Goal: Task Accomplishment & Management: Use online tool/utility

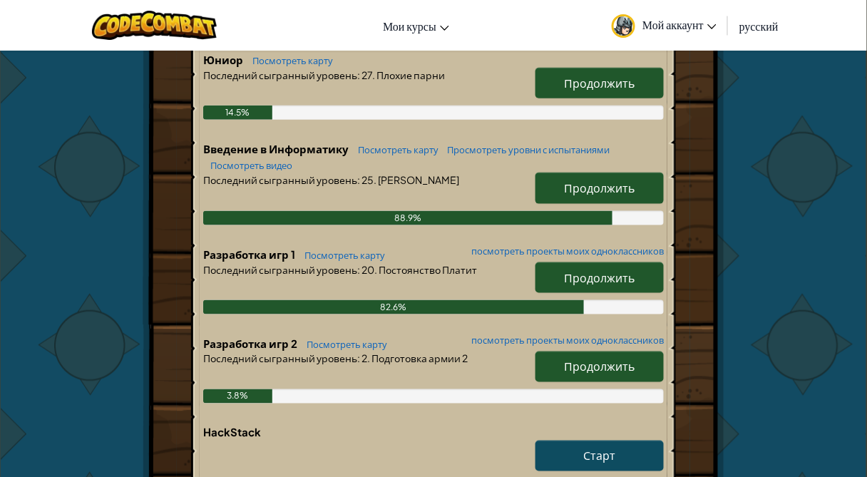
scroll to position [399, 0]
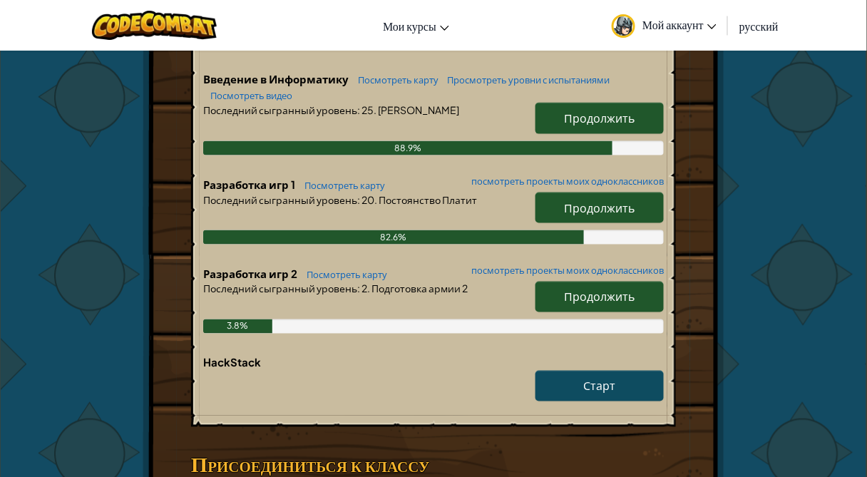
click at [588, 215] on span "Продолжить" at bounding box center [600, 207] width 71 height 15
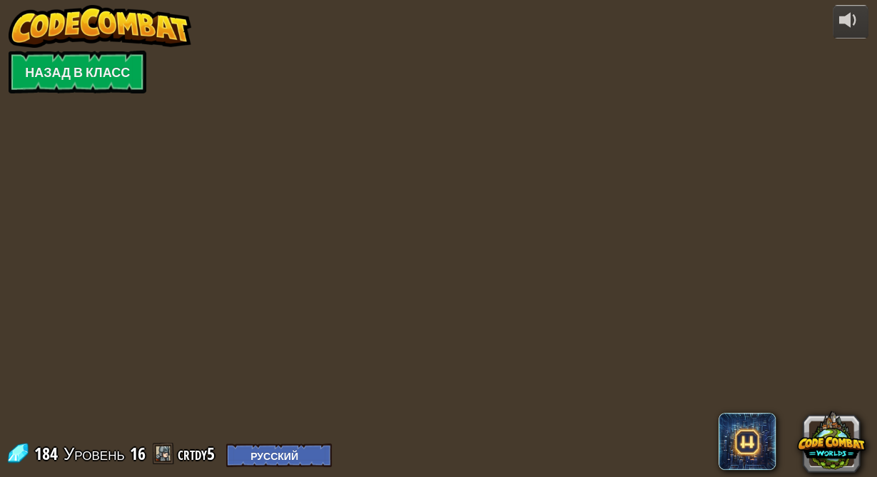
select select "ru"
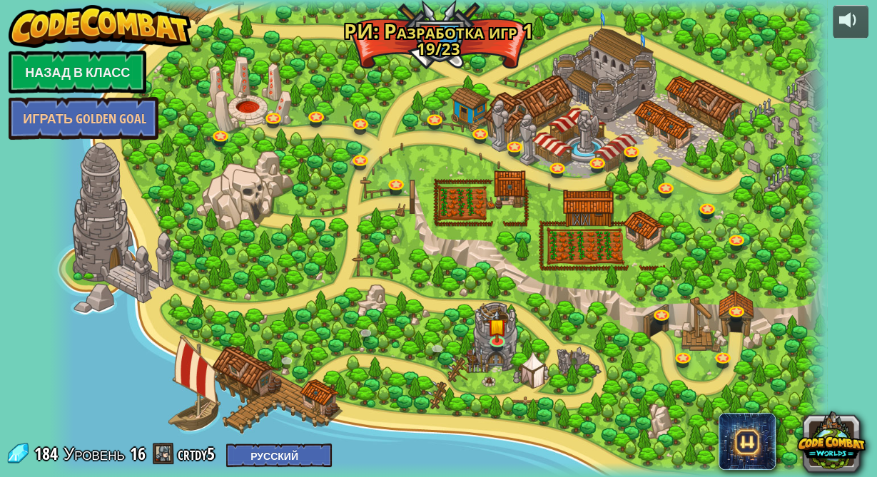
select select "ru"
click at [501, 338] on img at bounding box center [496, 318] width 19 height 44
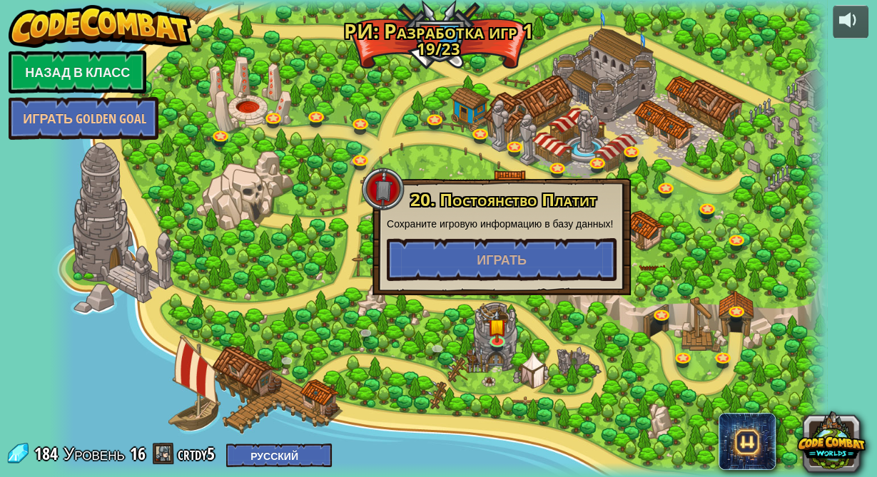
click at [512, 323] on div at bounding box center [438, 238] width 777 height 477
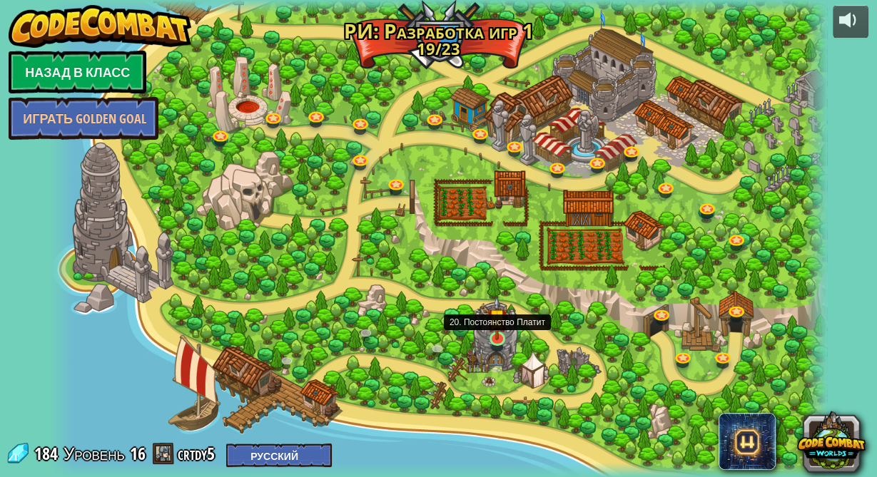
click at [496, 336] on img at bounding box center [496, 318] width 19 height 44
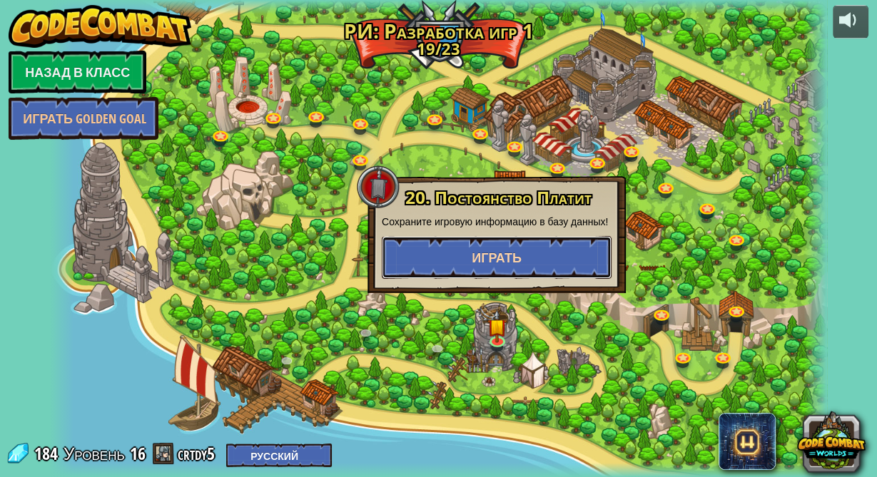
click at [511, 267] on button "Играть" at bounding box center [497, 257] width 230 height 43
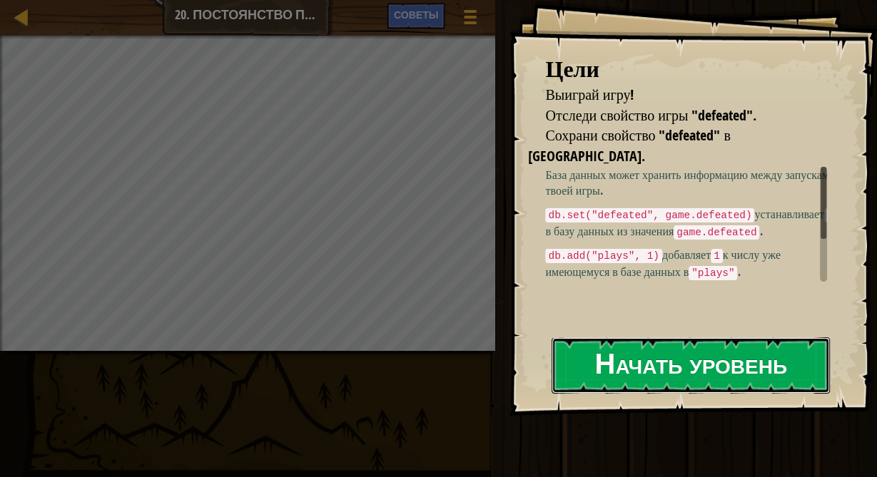
click at [626, 368] on button "Начать уровень" at bounding box center [690, 365] width 278 height 56
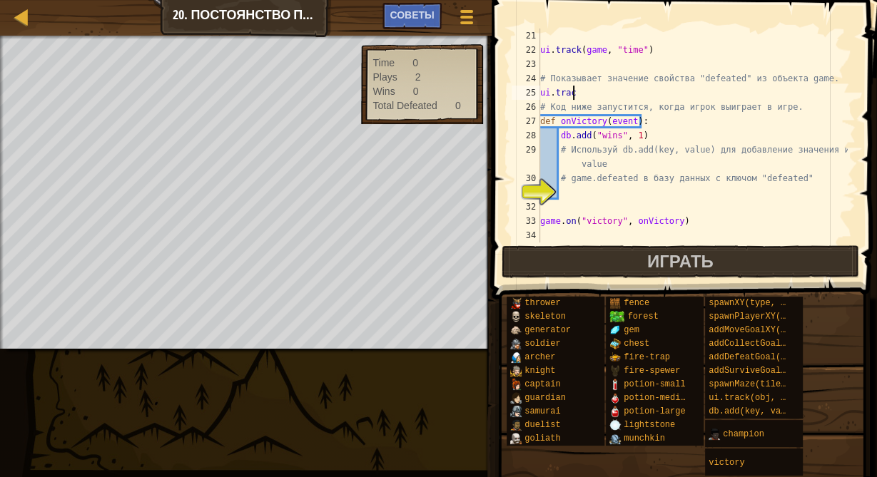
scroll to position [6, 1]
type textarea "ui.track("
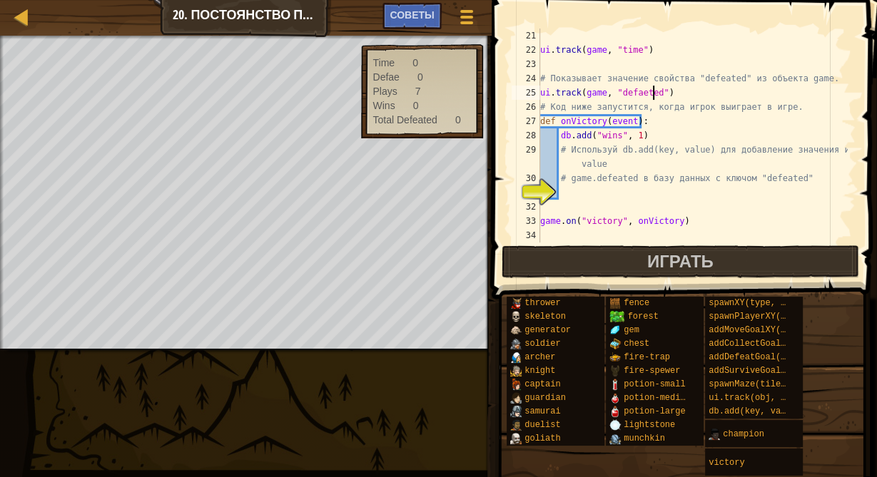
scroll to position [6, 9]
drag, startPoint x: 628, startPoint y: 92, endPoint x: 638, endPoint y: 92, distance: 9.3
click at [638, 92] on div "ui . track ( game , "time" ) # Показывает значение свойства "defeated" из объек…" at bounding box center [692, 150] width 310 height 243
click at [661, 118] on div "ui . track ( game , "time" ) # Показывает значение свойства "defeated" из объек…" at bounding box center [692, 150] width 310 height 243
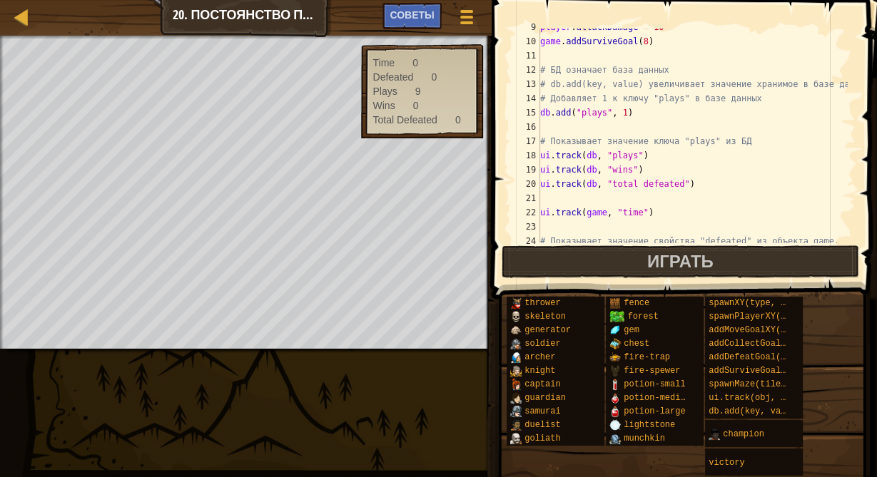
scroll to position [299, 0]
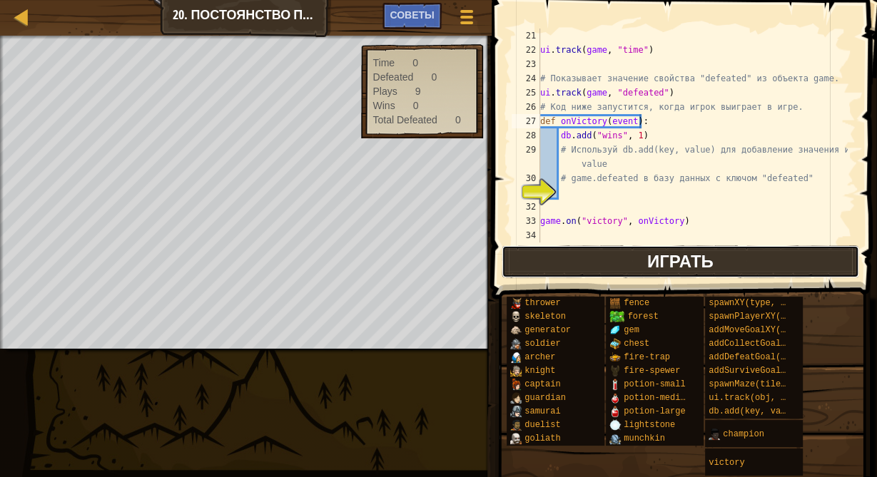
click at [594, 258] on button "Играть" at bounding box center [679, 261] width 357 height 33
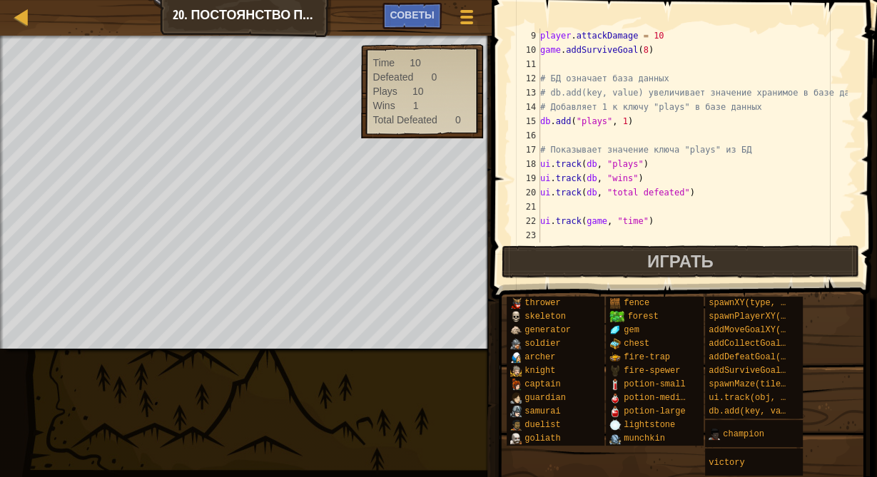
scroll to position [25, 0]
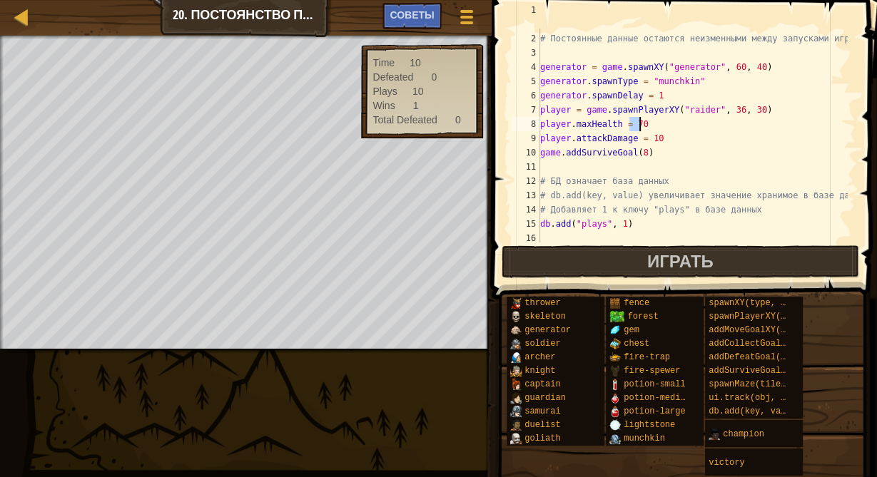
drag, startPoint x: 631, startPoint y: 124, endPoint x: 638, endPoint y: 123, distance: 7.3
click at [638, 123] on div "# Ты можешь использовать базу данных для хранения постоянных данных. # Постоянн…" at bounding box center [692, 131] width 310 height 257
type textarea "player.maxHealth = 9089023409374"
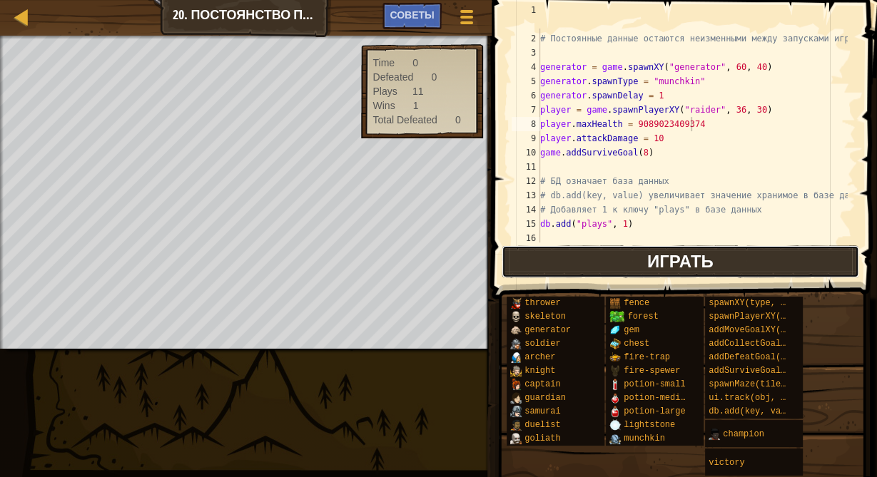
click at [601, 262] on button "Играть" at bounding box center [679, 261] width 357 height 33
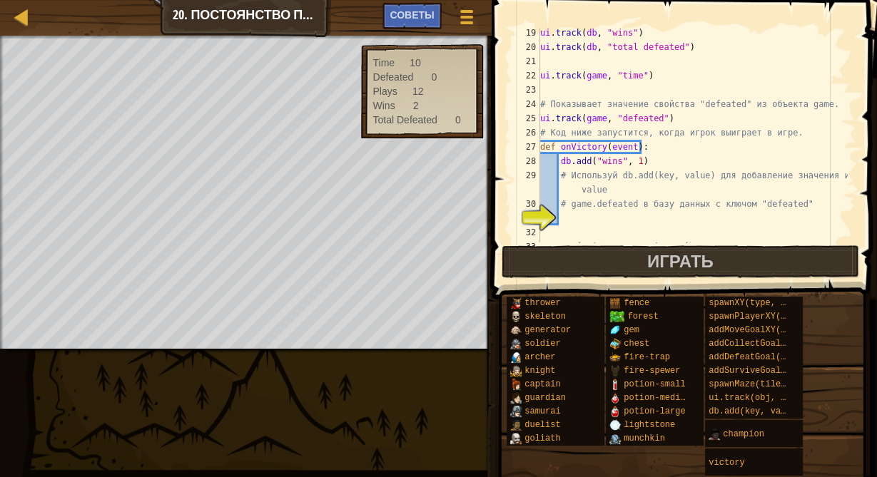
scroll to position [299, 0]
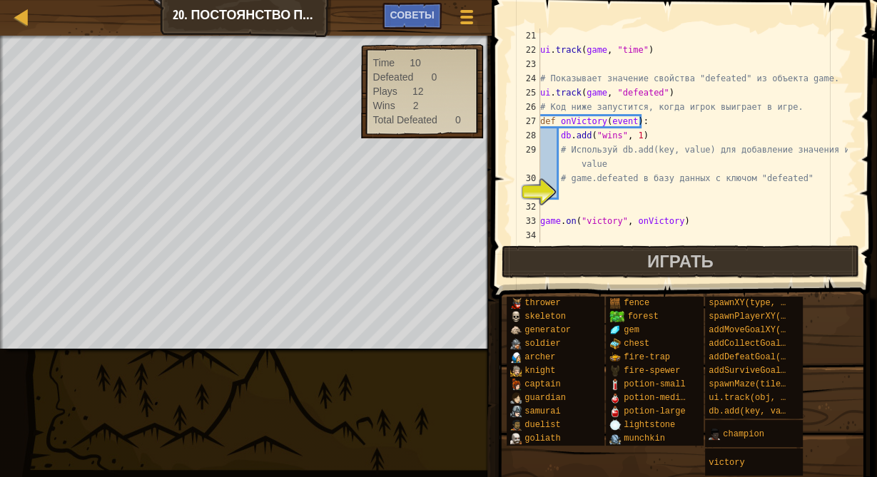
click at [397, 424] on div "Карта Разработка игр 1 20. Постоянство Платит Меню игры Готово Советы 1 ההההההה…" at bounding box center [438, 238] width 877 height 477
click at [602, 260] on button "Играть" at bounding box center [679, 261] width 357 height 33
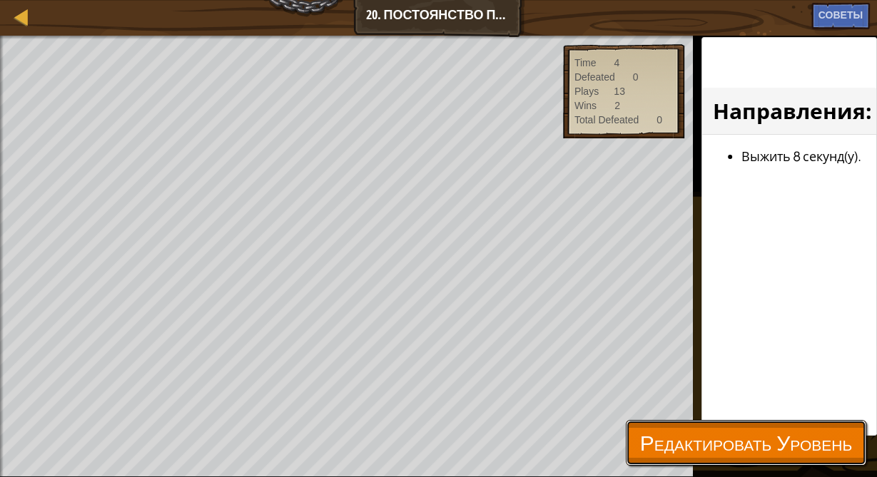
click at [695, 454] on span "Редактировать Уровень" at bounding box center [746, 442] width 212 height 29
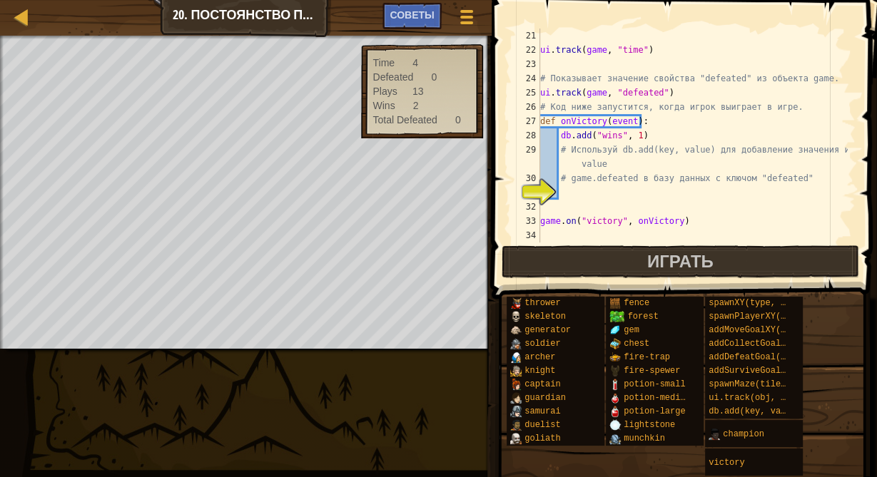
scroll to position [6, 1]
click at [606, 188] on div "ui . track ( game , "time" ) # Показывает значение свойства "defeated" из объек…" at bounding box center [692, 150] width 310 height 243
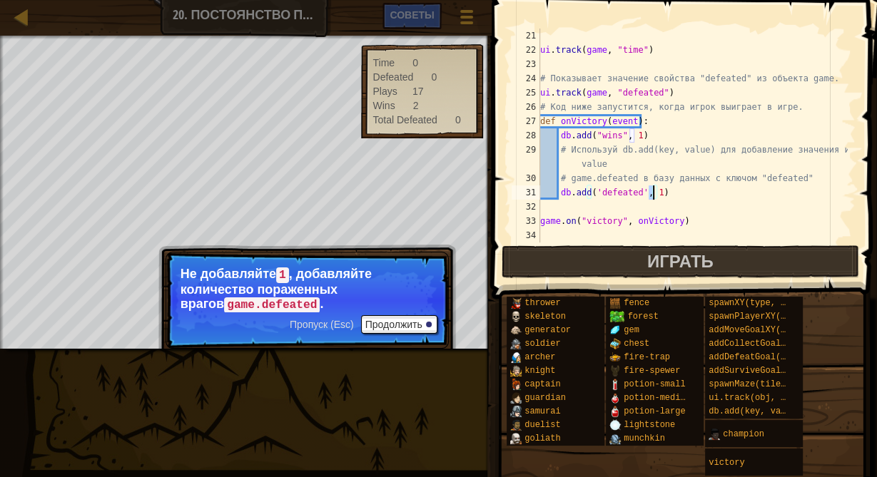
click at [651, 193] on div "ui . track ( game , "time" ) # Показывает значение свойства "defeated" из объек…" at bounding box center [692, 150] width 310 height 243
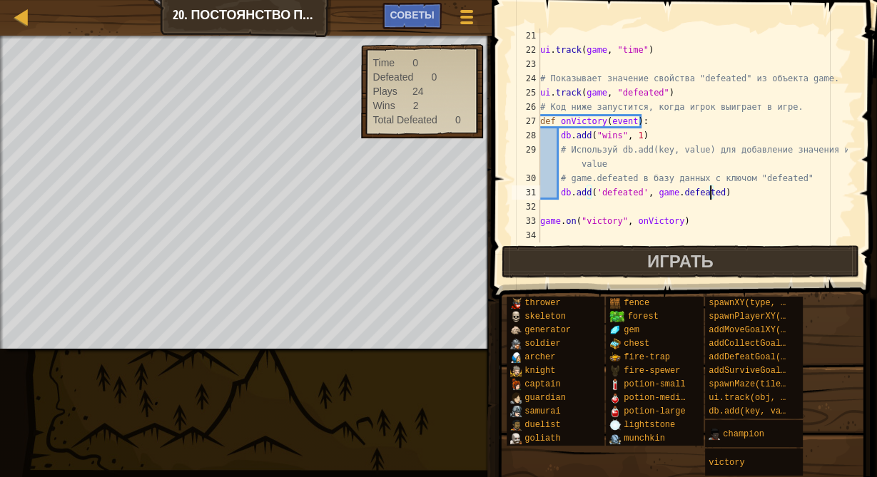
scroll to position [6, 14]
click at [658, 250] on span "Играть" at bounding box center [680, 261] width 66 height 23
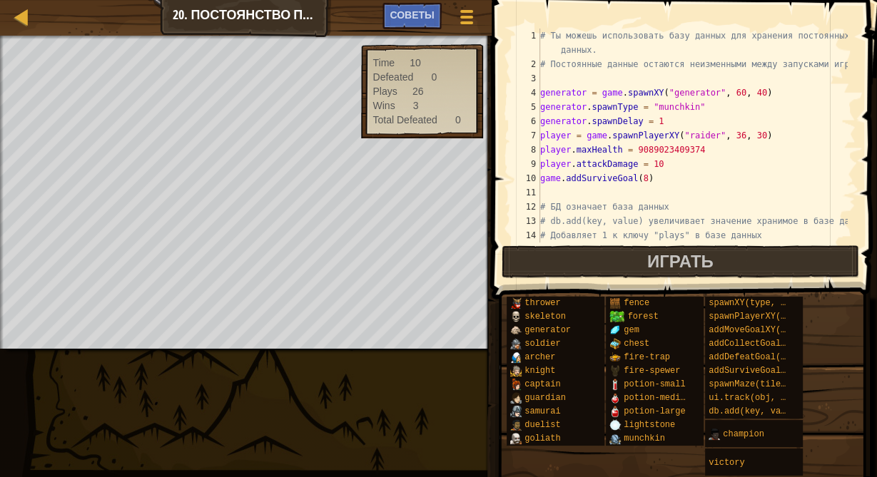
scroll to position [0, 0]
click at [664, 167] on div "# Ты можешь использовать базу данных для хранения постоянных данных. # Постоянн…" at bounding box center [692, 157] width 310 height 257
type textarea "player.attackDamage = 10983918"
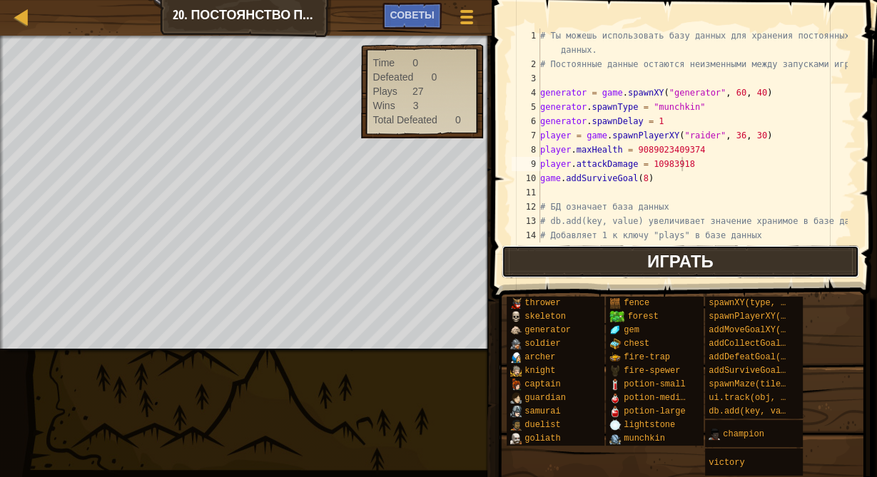
click at [631, 256] on button "Играть" at bounding box center [679, 261] width 357 height 33
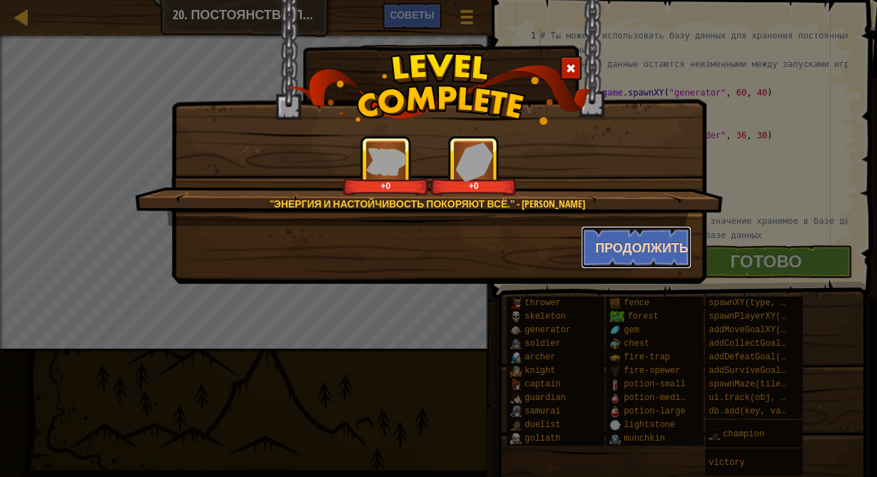
click at [637, 242] on button "Продолжить" at bounding box center [636, 247] width 111 height 43
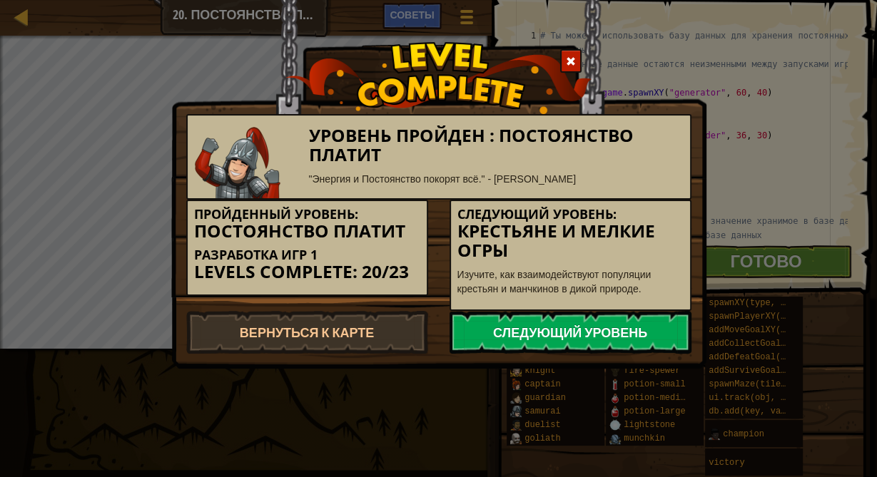
click at [533, 345] on link "Следующий уровень" at bounding box center [570, 332] width 242 height 43
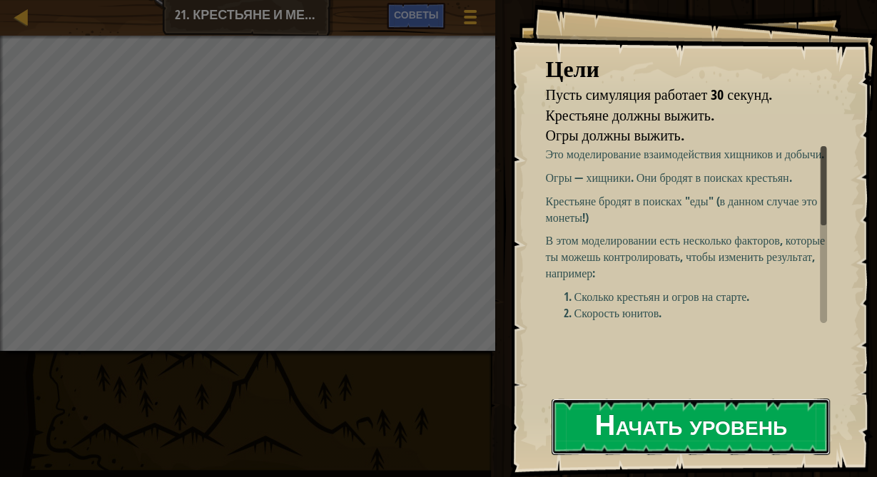
click at [665, 422] on button "Начать уровень" at bounding box center [690, 427] width 278 height 56
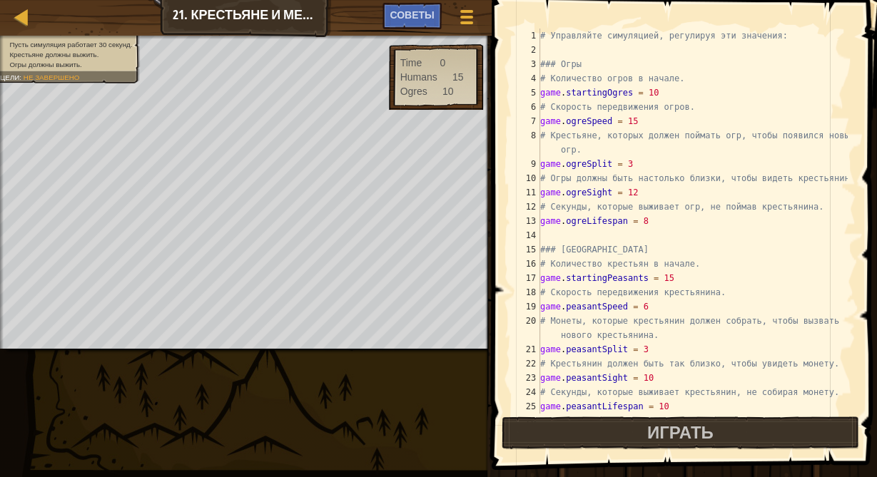
click at [572, 50] on div "# Управляйте симуляцией, регулируя эти значения: ### Огры # Количество огров в …" at bounding box center [692, 236] width 310 height 414
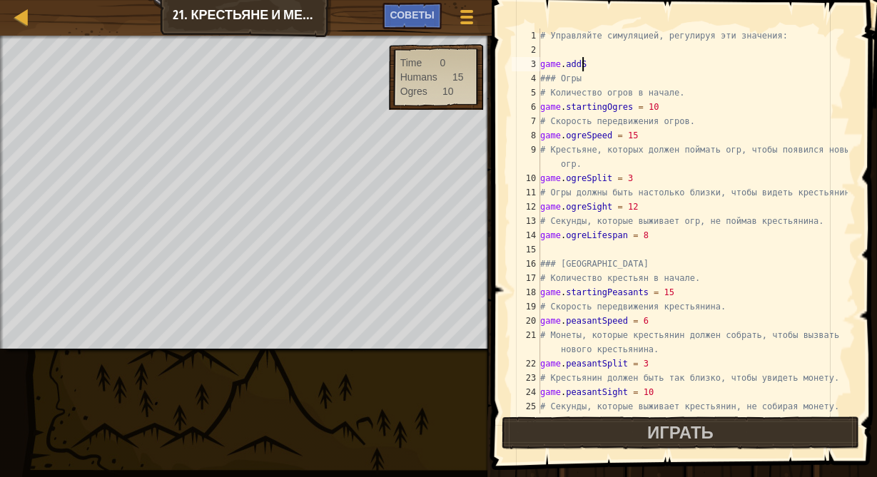
scroll to position [6, 0]
type textarea "g"
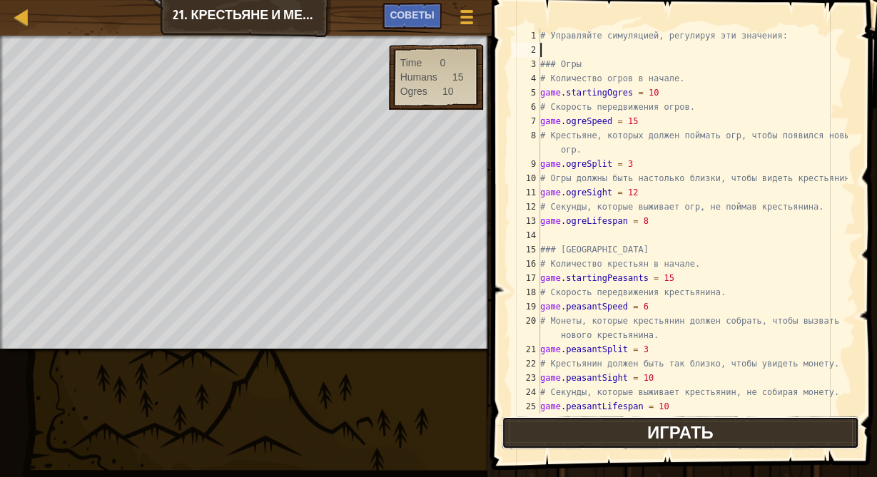
click at [670, 446] on button "Играть" at bounding box center [679, 433] width 357 height 33
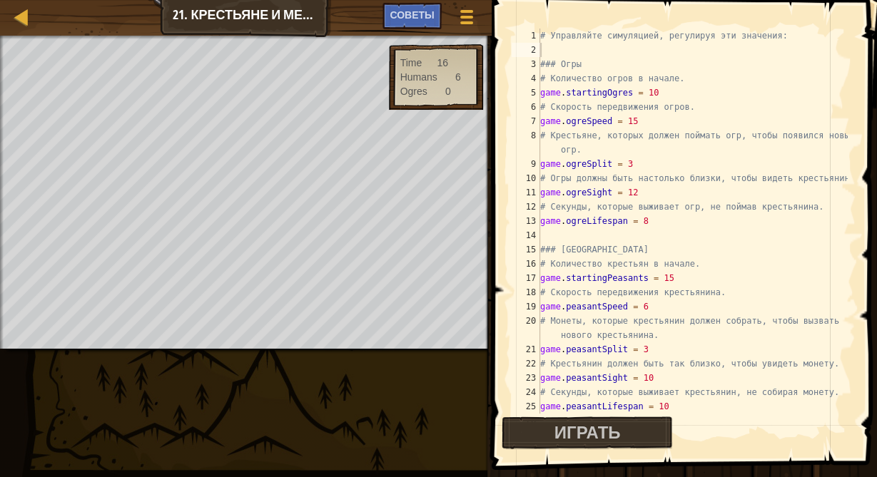
scroll to position [0, 0]
click at [404, 20] on span "Советы" at bounding box center [411, 15] width 44 height 14
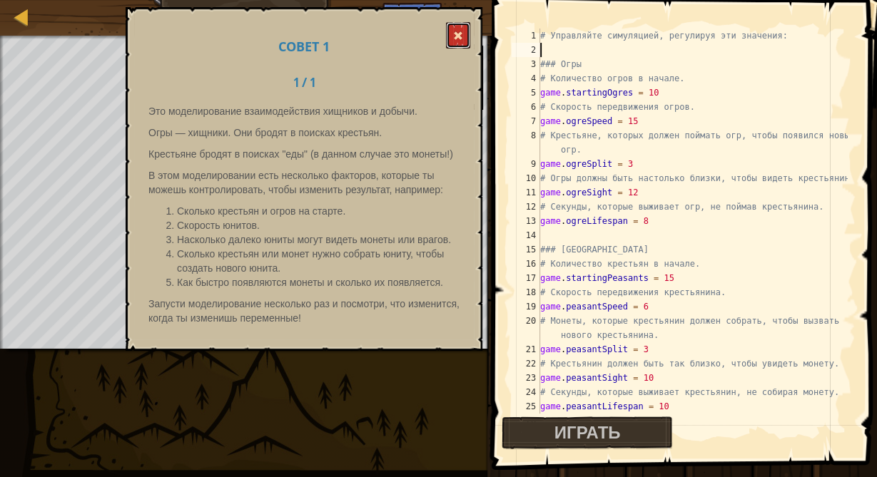
click at [460, 37] on span at bounding box center [458, 36] width 10 height 10
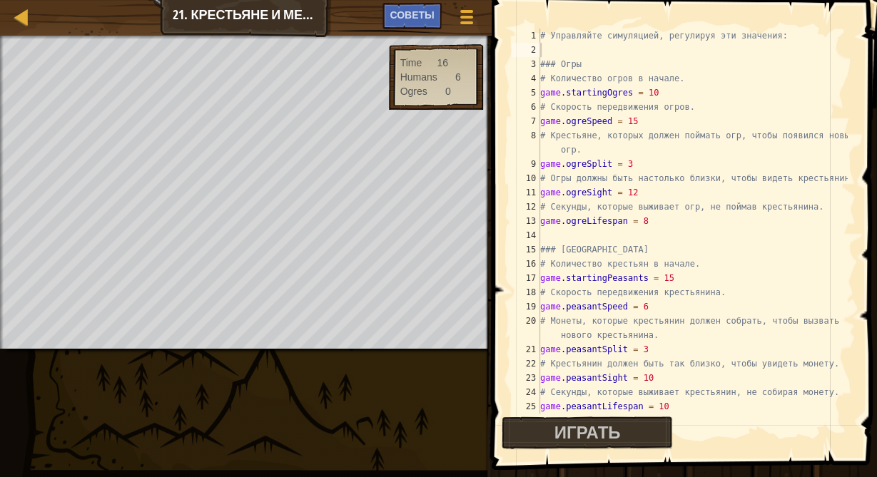
click at [658, 89] on div "# Управляйте симуляцией, регулируя эти значения: ### Огры # Количество огров в …" at bounding box center [692, 236] width 310 height 414
click at [648, 123] on div "# Управляйте симуляцией, регулируя эти значения: ### Огры # Количество огров в …" at bounding box center [692, 236] width 310 height 414
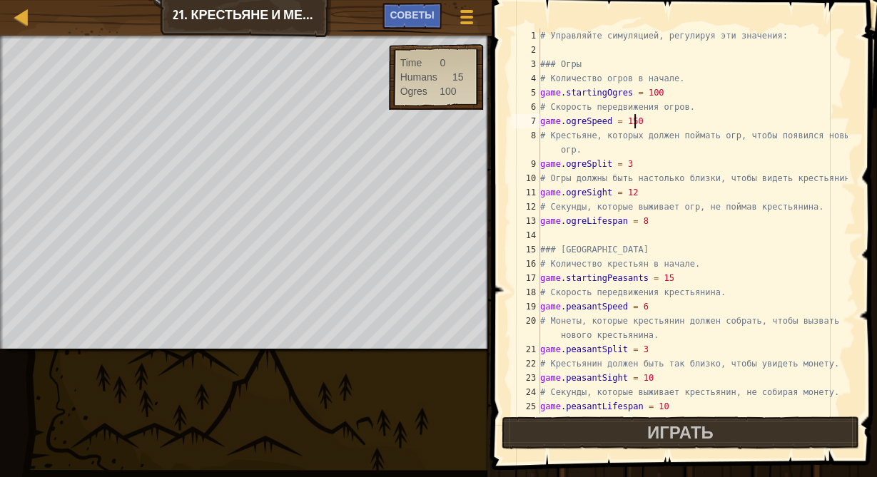
click at [629, 163] on div "# Управляйте симуляцией, регулируя эти значения: ### Огры # Количество огров в …" at bounding box center [692, 236] width 310 height 414
click at [635, 190] on div "# Управляйте симуляцией, регулируя эти значения: ### Огры # Количество огров в …" at bounding box center [692, 236] width 310 height 414
click at [644, 219] on div "# Управляйте симуляцией, регулируя эти значения: ### Огры # Количество огров в …" at bounding box center [692, 236] width 310 height 414
click at [669, 281] on div "# Управляйте симуляцией, регулируя эти значения: ### Огры # Количество огров в …" at bounding box center [692, 236] width 310 height 414
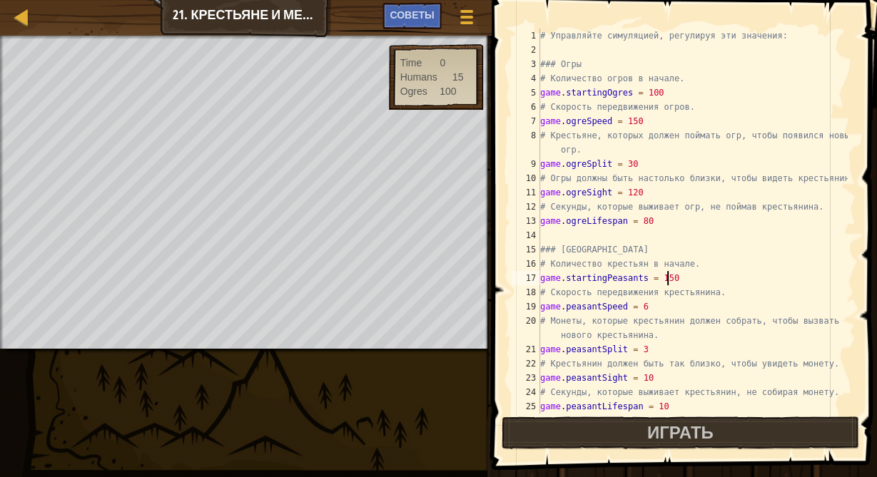
scroll to position [6, 10]
click at [649, 305] on div "# Управляйте симуляцией, регулируя эти значения: ### Огры # Количество огров в …" at bounding box center [692, 236] width 310 height 414
click at [650, 345] on div "# Управляйте симуляцией, регулируя эти значения: ### Огры # Количество огров в …" at bounding box center [692, 236] width 310 height 414
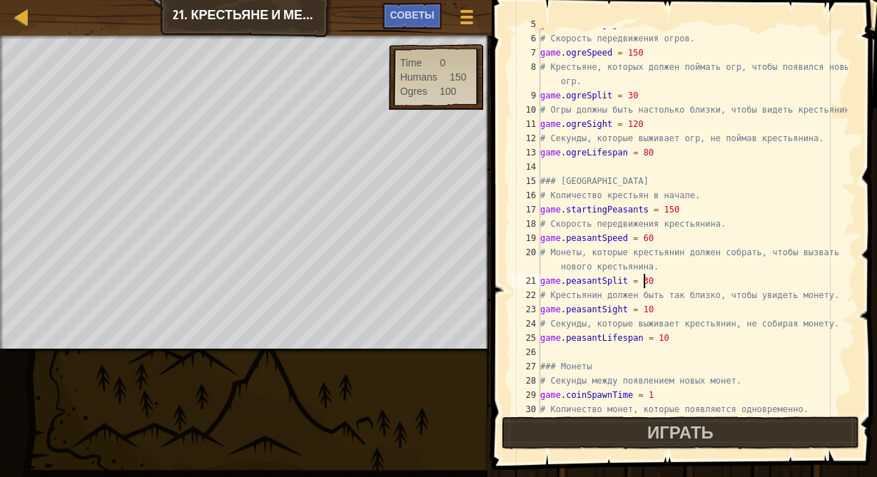
scroll to position [68, 0]
click at [653, 308] on div "game . startingOgres = 100 # Скорость передвижения огров. game . ogreSpeed = 15…" at bounding box center [692, 224] width 310 height 414
click at [661, 335] on div "game . startingOgres = 100 # Скорость передвижения огров. game . ogreSpeed = 15…" at bounding box center [692, 224] width 310 height 414
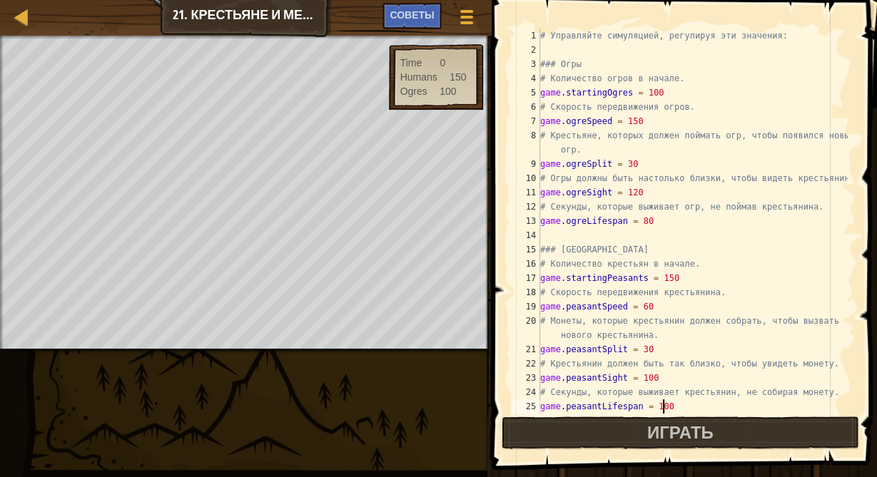
scroll to position [0, 0]
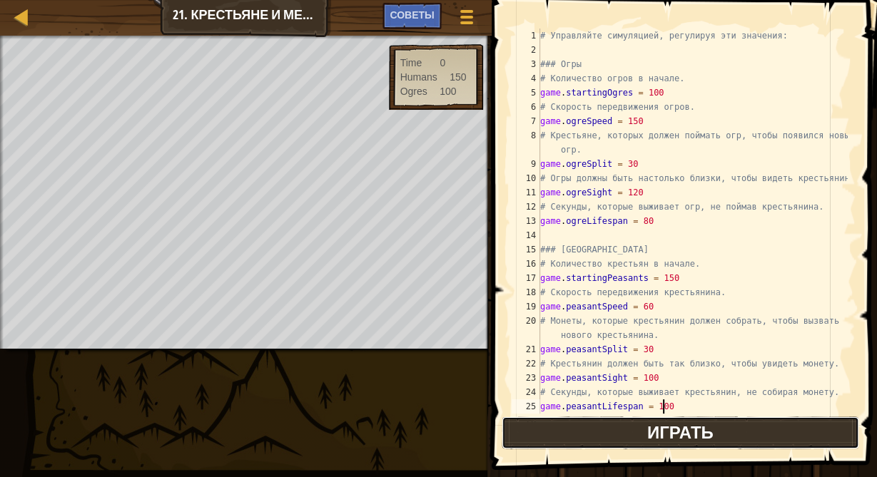
click at [626, 431] on button "Играть" at bounding box center [679, 433] width 357 height 33
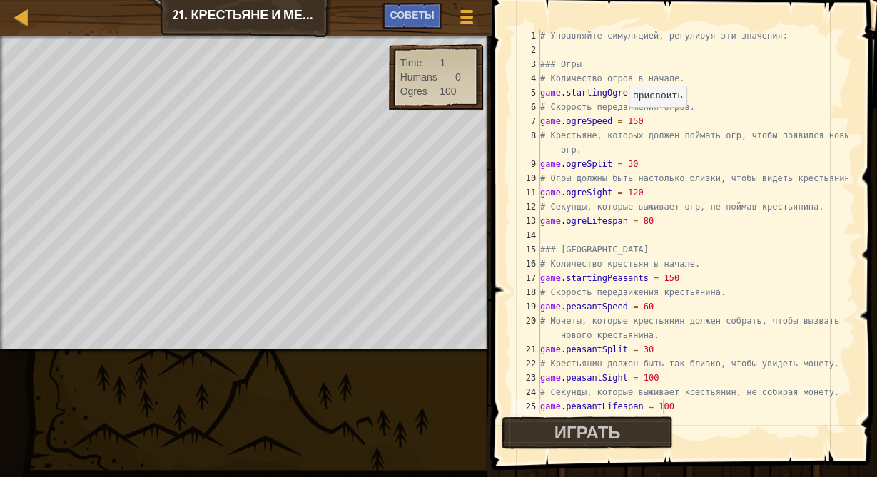
scroll to position [6, 7]
drag, startPoint x: 621, startPoint y: 121, endPoint x: 644, endPoint y: 124, distance: 23.8
click at [644, 124] on div "# Управляйте симуляцией, регулируя эти значения: ### Огры # Количество огров в …" at bounding box center [692, 236] width 310 height 414
click at [599, 428] on button "Играть" at bounding box center [586, 433] width 171 height 33
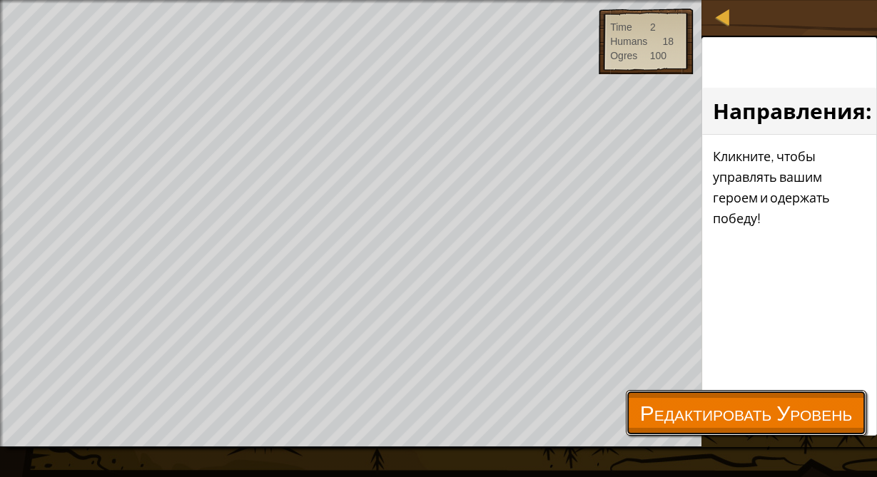
click at [668, 394] on button "Редактировать Уровень" at bounding box center [746, 413] width 240 height 46
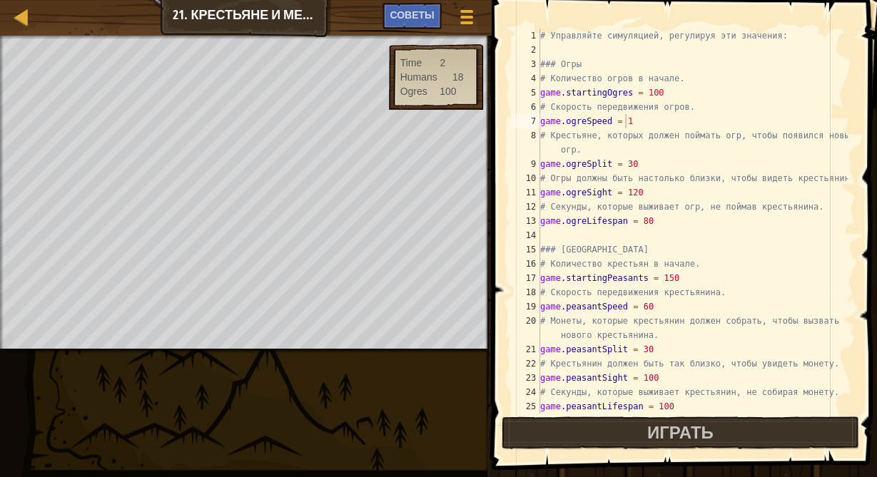
scroll to position [0, 0]
click at [646, 92] on div "# Управляйте симуляцией, регулируя эти значения: ### Огры # Количество огров в …" at bounding box center [692, 236] width 310 height 414
drag, startPoint x: 641, startPoint y: 93, endPoint x: 657, endPoint y: 93, distance: 15.7
click at [657, 93] on div "# Управляйте симуляцией, регулируя эти значения: ### Огры # Количество огров в …" at bounding box center [692, 236] width 310 height 414
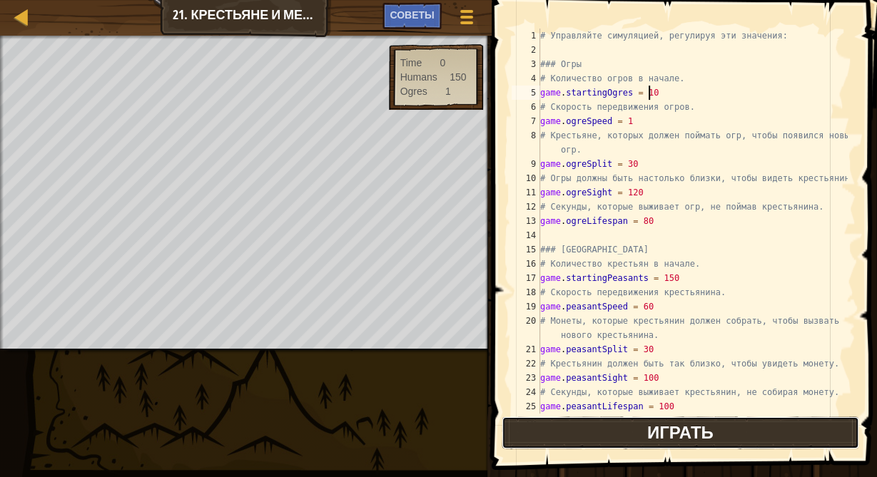
click at [696, 426] on span "Играть" at bounding box center [680, 432] width 66 height 23
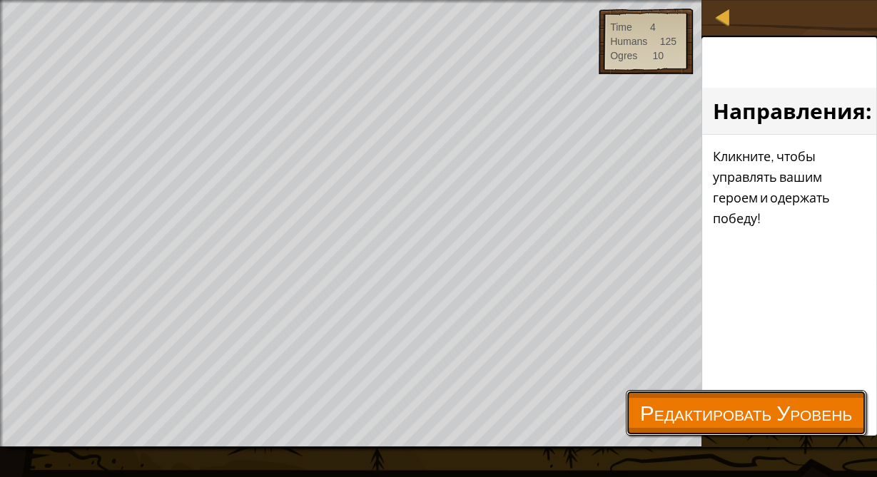
click at [648, 409] on span "Редактировать Уровень" at bounding box center [746, 412] width 212 height 29
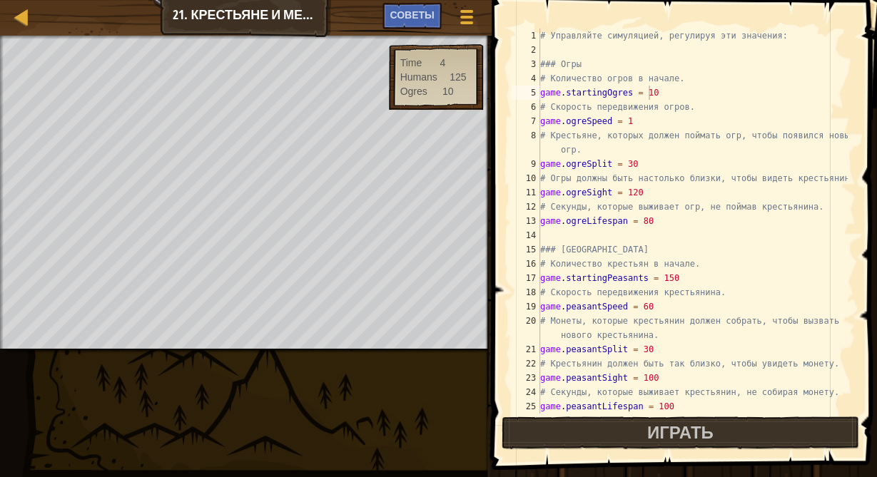
scroll to position [0, 0]
click at [641, 198] on div "# Управляйте симуляцией, регулируя эти значения: ### Огры # Количество огров в …" at bounding box center [692, 236] width 310 height 414
click at [645, 194] on div "# Управляйте симуляцией, регулируя эти значения: ### Огры # Количество огров в …" at bounding box center [692, 236] width 310 height 414
click at [656, 219] on div "# Управляйте симуляцией, регулируя эти значения: ### Огры # Количество огров в …" at bounding box center [692, 236] width 310 height 414
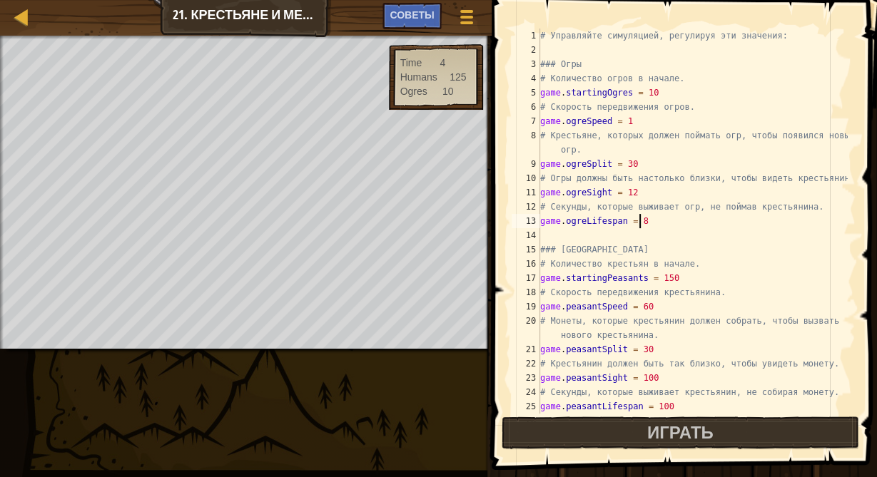
click at [682, 276] on div "# Управляйте симуляцией, регулируя эти значения: ### Огры # Количество огров в …" at bounding box center [692, 236] width 310 height 414
click at [668, 305] on div "# Управляйте симуляцией, регулируя эти значения: ### Огры # Количество огров в …" at bounding box center [692, 236] width 310 height 414
click at [651, 346] on div "# Управляйте симуляцией, регулируя эти значения: ### Огры # Количество огров в …" at bounding box center [692, 236] width 310 height 414
click at [656, 382] on div "# Управляйте симуляцией, регулируя эти значения: ### Огры # Количество огров в …" at bounding box center [692, 236] width 310 height 414
click at [656, 380] on div "# Управляйте симуляцией, регулируя эти значения: ### Огры # Количество огров в …" at bounding box center [692, 236] width 310 height 414
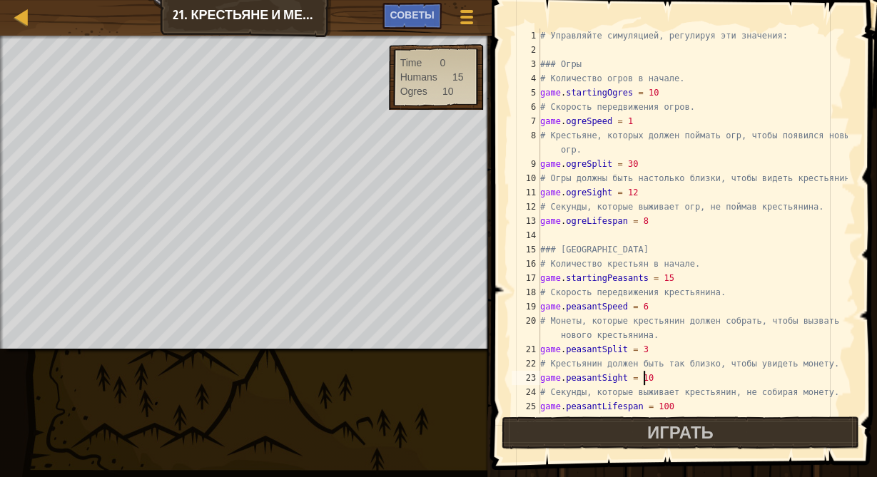
click at [651, 377] on div "# Управляйте симуляцией, регулируя эти значения: ### Огры # Количество огров в …" at bounding box center [692, 236] width 310 height 414
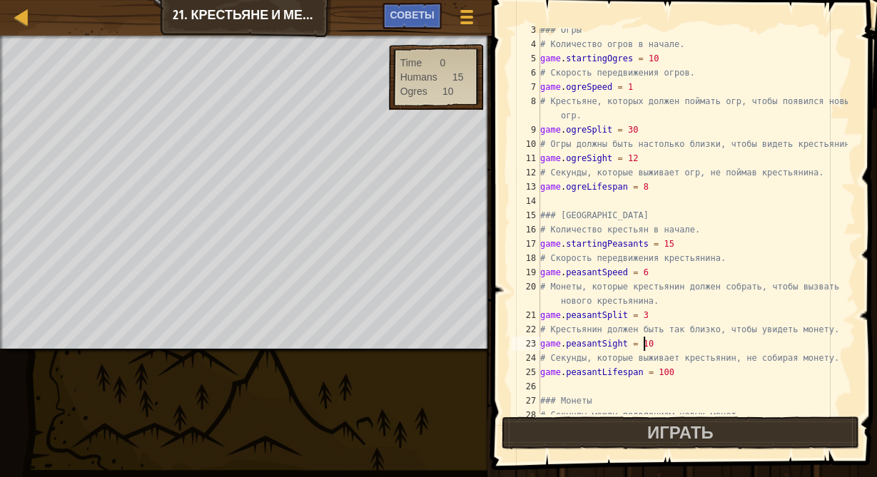
scroll to position [103, 0]
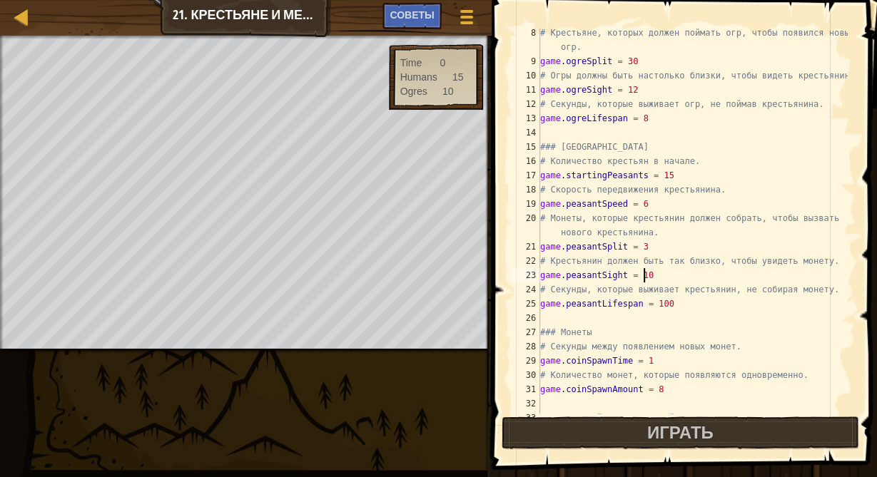
click at [666, 300] on div "# Крестьяне, которых должен поймать огр, чтобы появился новый огр. game . ogreS…" at bounding box center [692, 240] width 310 height 428
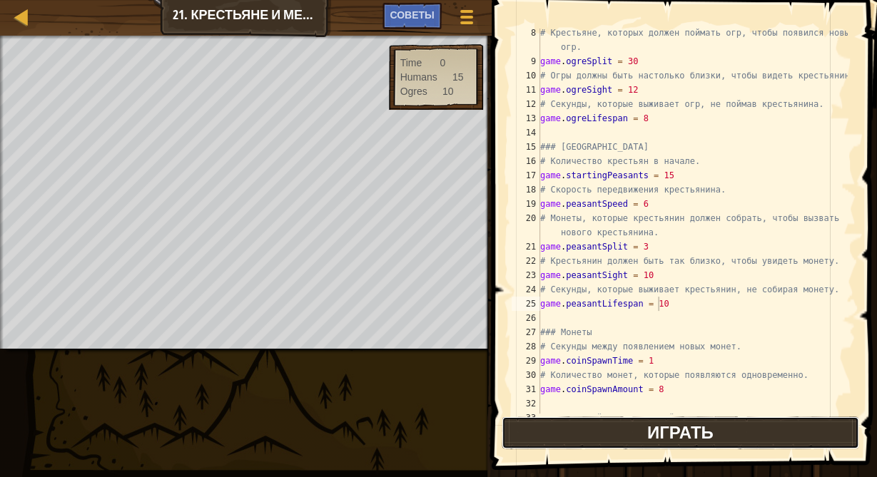
click at [617, 438] on button "Играть" at bounding box center [679, 433] width 357 height 33
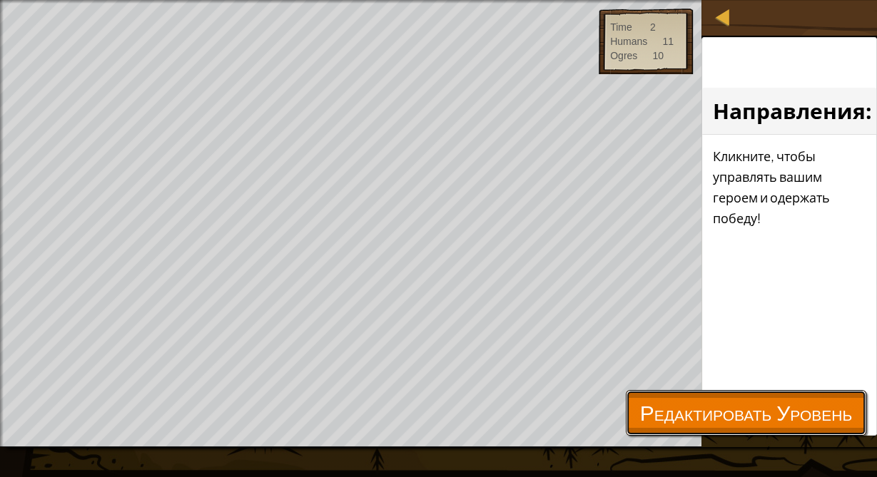
click at [640, 410] on span "Редактировать Уровень" at bounding box center [746, 412] width 212 height 29
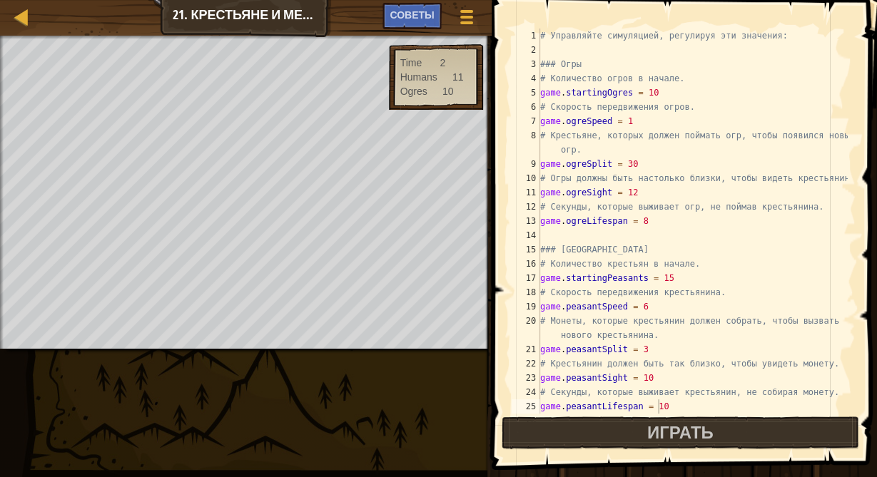
scroll to position [0, 0]
click at [649, 95] on div "# Управляйте симуляцией, регулируя эти значения: ### Огры # Количество огров в …" at bounding box center [692, 236] width 310 height 414
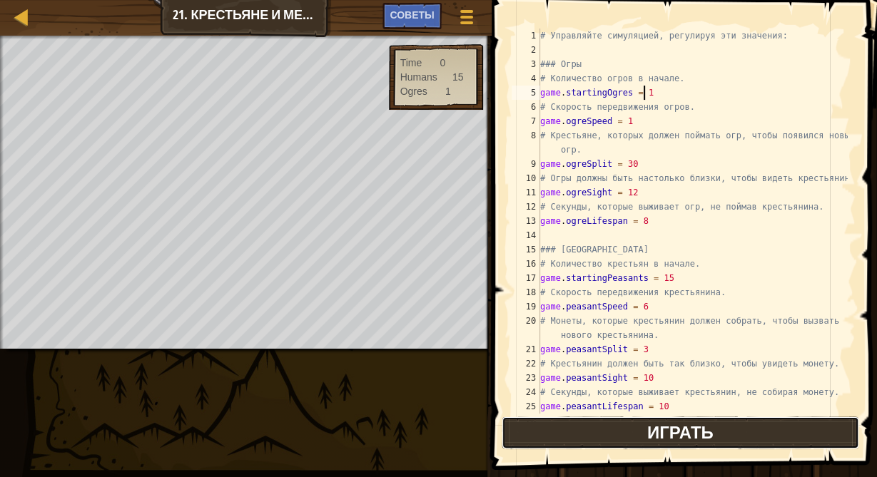
click at [638, 441] on button "Играть" at bounding box center [679, 433] width 357 height 33
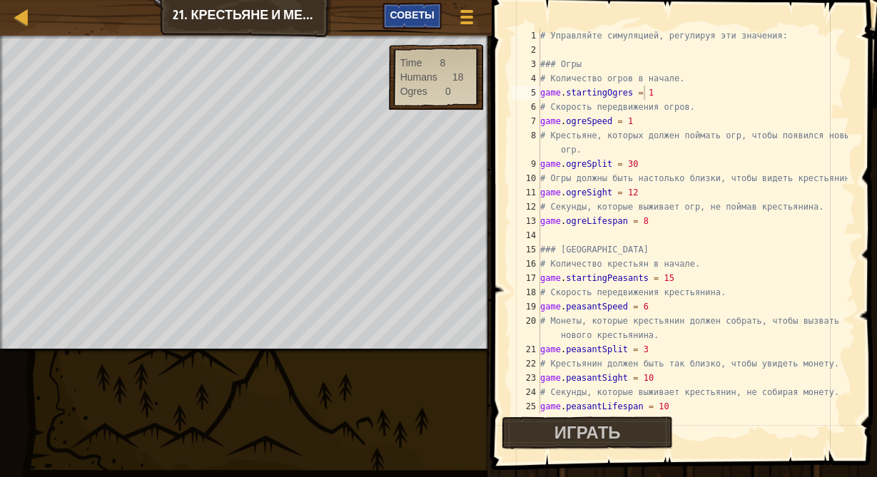
click at [421, 12] on span "Советы" at bounding box center [411, 15] width 44 height 14
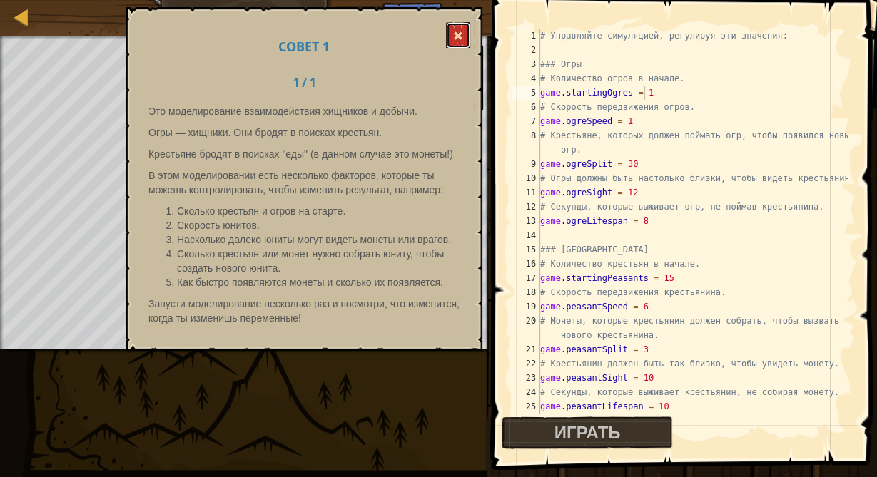
click at [460, 36] on span at bounding box center [458, 36] width 10 height 10
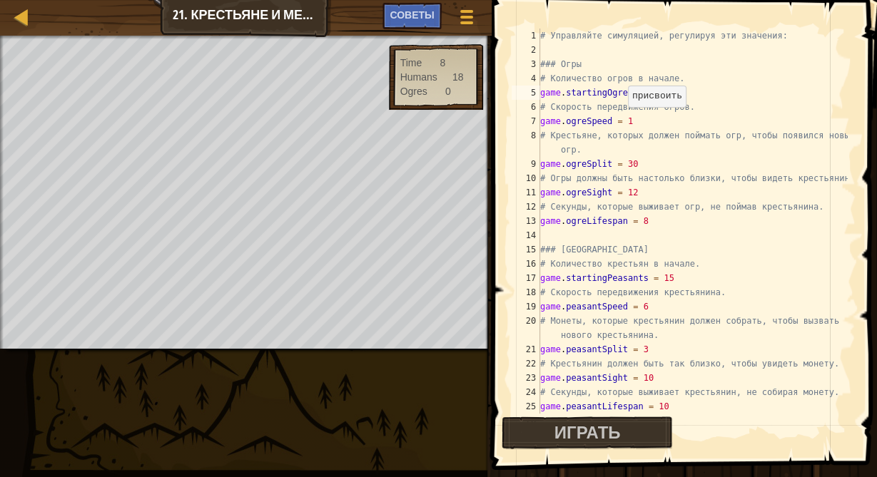
scroll to position [6, 6]
click at [624, 122] on div "# Управляйте симуляцией, регулируя эти значения: ### Огры # Количество огров в …" at bounding box center [692, 236] width 310 height 414
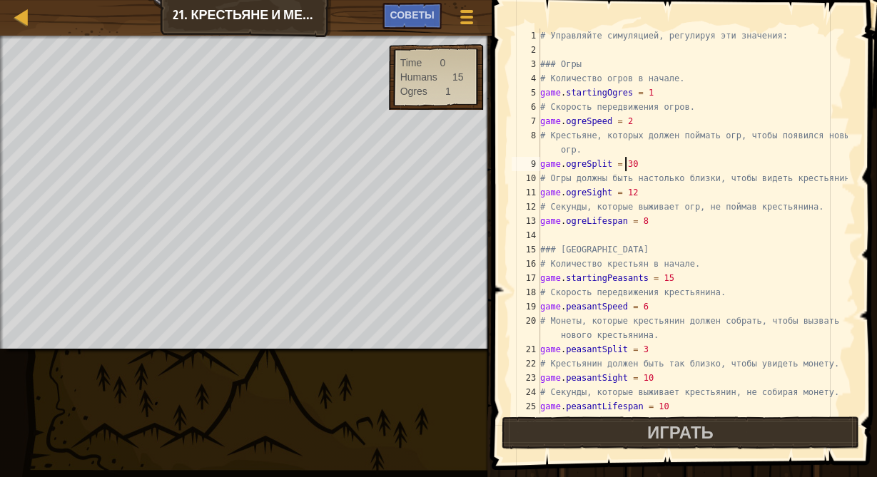
click at [622, 165] on div "# Управляйте симуляцией, регулируя эти значения: ### Огры # Количество огров в …" at bounding box center [692, 236] width 310 height 414
drag, startPoint x: 624, startPoint y: 165, endPoint x: 631, endPoint y: 168, distance: 7.4
click at [631, 168] on div "# Управляйте симуляцией, регулируя эти значения: ### Огры # Количество огров в …" at bounding box center [692, 236] width 310 height 414
drag, startPoint x: 620, startPoint y: 190, endPoint x: 631, endPoint y: 191, distance: 11.5
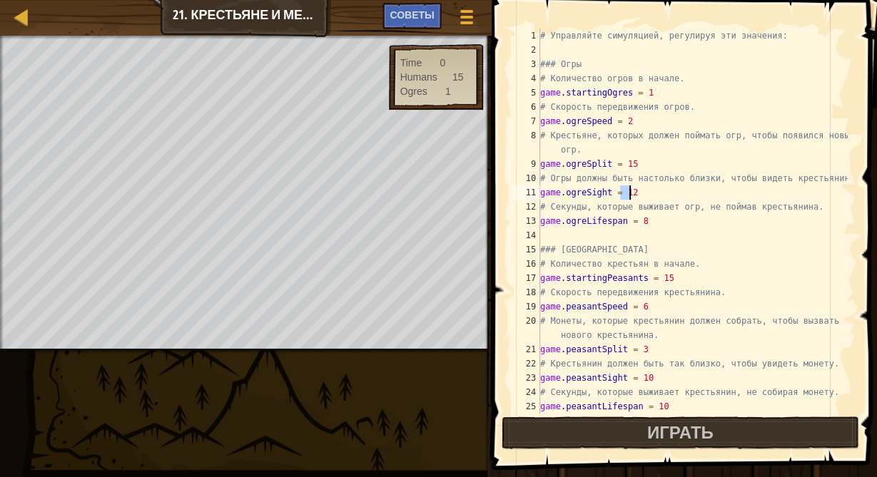
click at [631, 191] on div "# Управляйте симуляцией, регулируя эти значения: ### Огры # Количество огров в …" at bounding box center [692, 236] width 310 height 414
click at [637, 217] on div "# Управляйте симуляцией, регулируя эти значения: ### Огры # Количество огров в …" at bounding box center [692, 236] width 310 height 414
drag, startPoint x: 653, startPoint y: 277, endPoint x: 668, endPoint y: 279, distance: 15.1
click at [668, 279] on div "# Управляйте симуляцией, регулируя эти значения: ### Огры # Количество огров в …" at bounding box center [692, 236] width 310 height 414
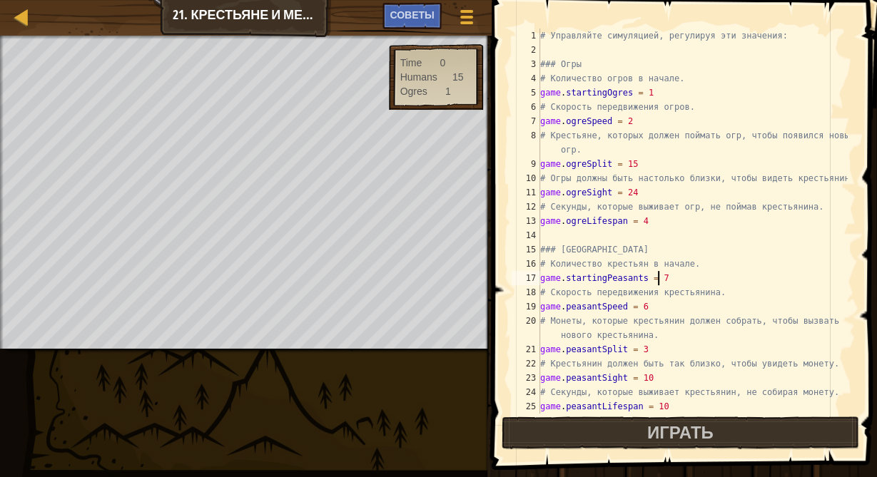
scroll to position [6, 9]
click at [640, 305] on div "# Управляйте симуляцией, регулируя эти значения: ### Огры # Количество огров в …" at bounding box center [692, 236] width 310 height 414
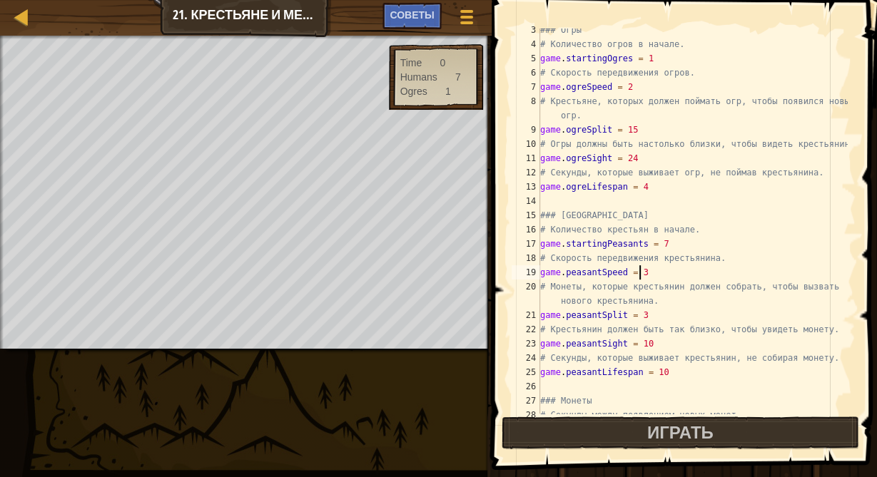
scroll to position [68, 0]
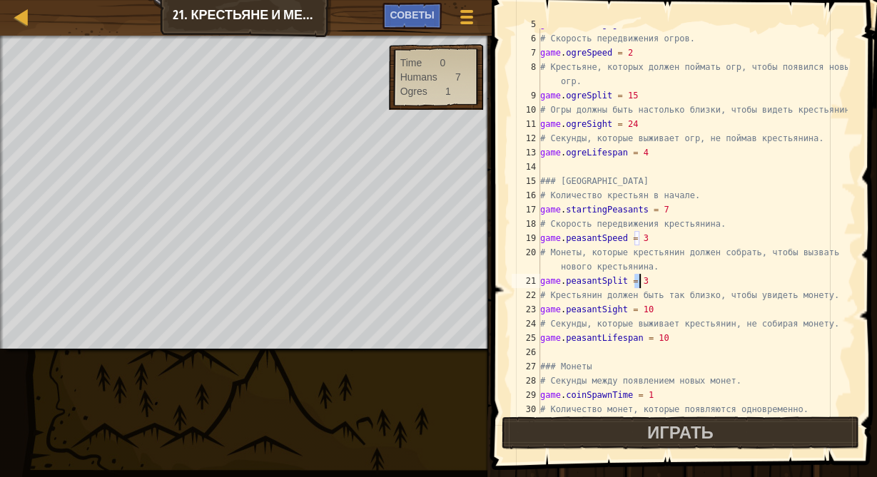
click at [637, 282] on div "game . startingOgres = 1 # Скорость передвижения огров. game . ogreSpeed = 2 # …" at bounding box center [692, 224] width 310 height 414
drag, startPoint x: 635, startPoint y: 308, endPoint x: 645, endPoint y: 308, distance: 10.0
click at [645, 308] on div "game . startingOgres = 1 # Скорость передвижения огров. game . ogreSpeed = 2 # …" at bounding box center [692, 224] width 310 height 414
drag, startPoint x: 648, startPoint y: 339, endPoint x: 661, endPoint y: 337, distance: 12.2
click at [661, 337] on div "game . startingOgres = 1 # Скорость передвижения огров. game . ogreSpeed = 2 # …" at bounding box center [692, 224] width 310 height 414
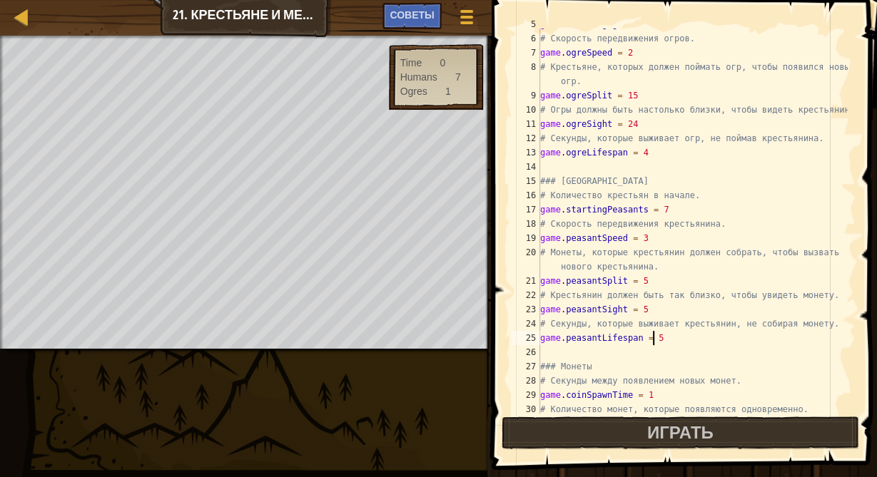
scroll to position [137, 0]
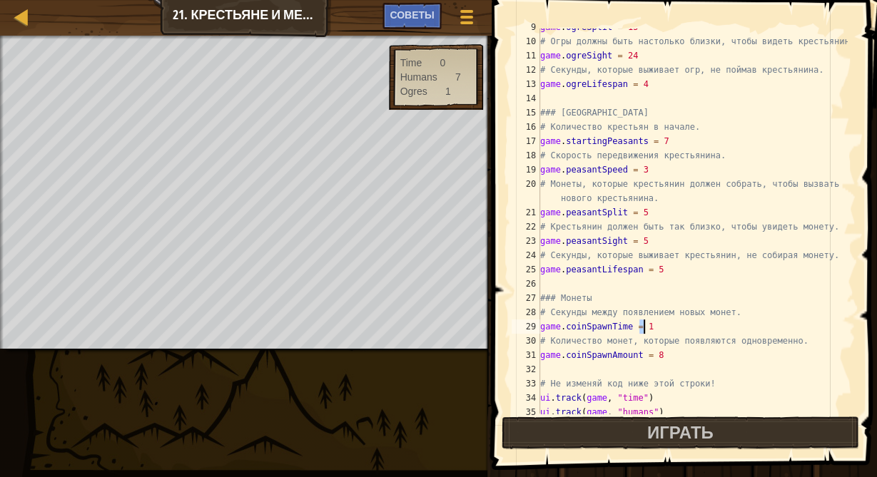
click at [645, 326] on div "game . ogreSplit = 15 # Огры должны быть настолько близки, чтобы видеть крестья…" at bounding box center [692, 227] width 310 height 414
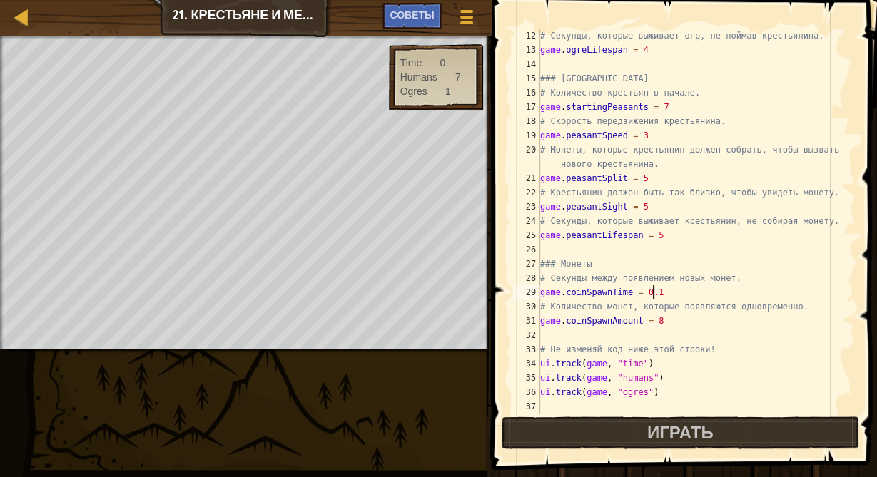
scroll to position [171, 0]
click at [651, 317] on div "# Секунды, которые выживает огр, не поймав крестьянина. game . ogreLifespan = 4…" at bounding box center [692, 236] width 310 height 414
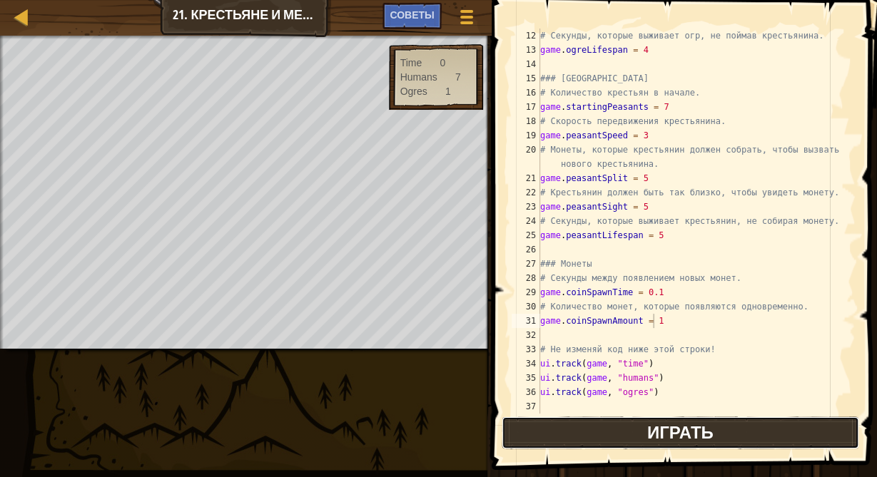
click at [641, 434] on button "Играть" at bounding box center [679, 433] width 357 height 33
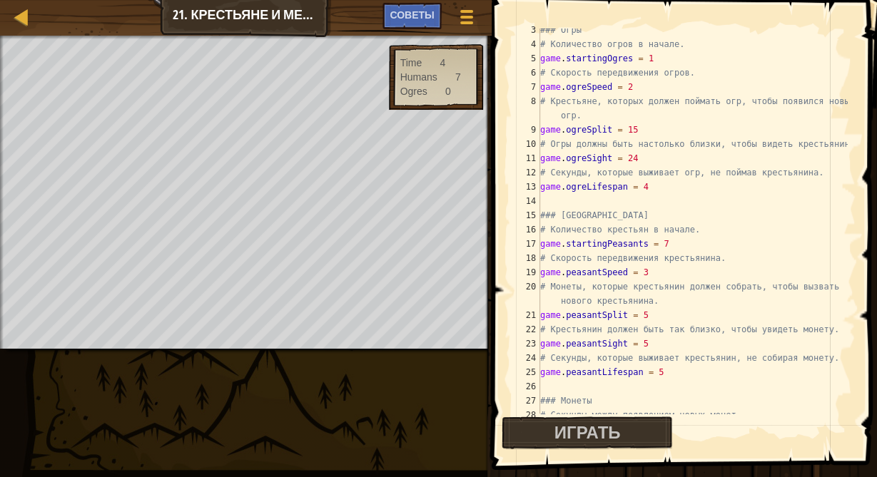
scroll to position [34, 0]
drag, startPoint x: 648, startPoint y: 371, endPoint x: 660, endPoint y: 370, distance: 12.1
click at [660, 370] on div "### Огры # Количество огров в начале. game . startingOgres = 1 # Скорость перед…" at bounding box center [692, 230] width 310 height 414
click at [651, 373] on div "### Огры # Количество огров в начале. game . startingOgres = 1 # Скорость перед…" at bounding box center [692, 230] width 310 height 414
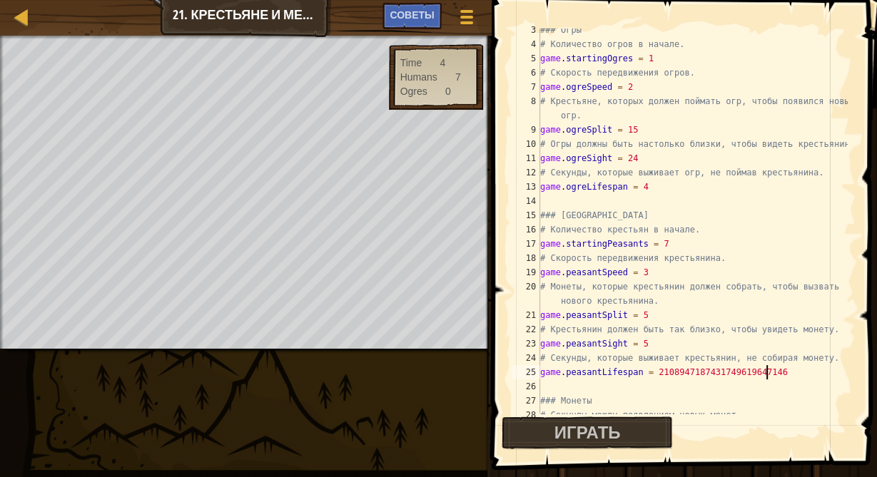
scroll to position [6, 17]
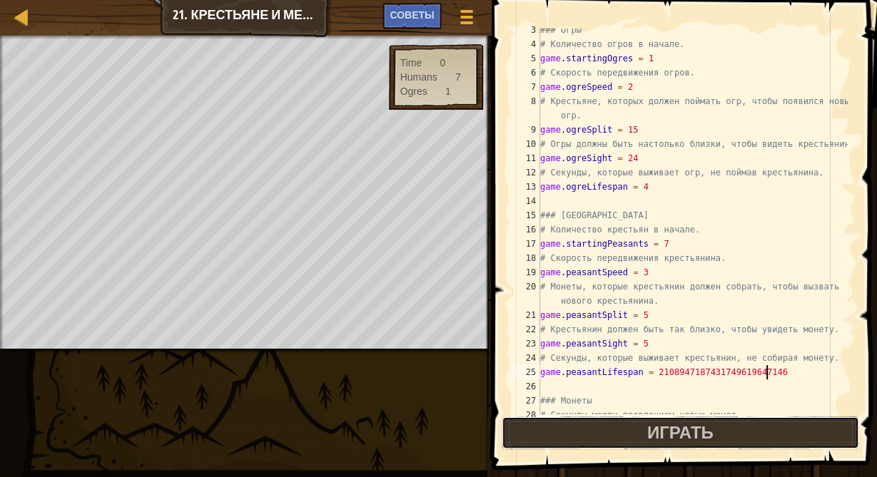
click at [633, 432] on button "Играть" at bounding box center [679, 433] width 357 height 33
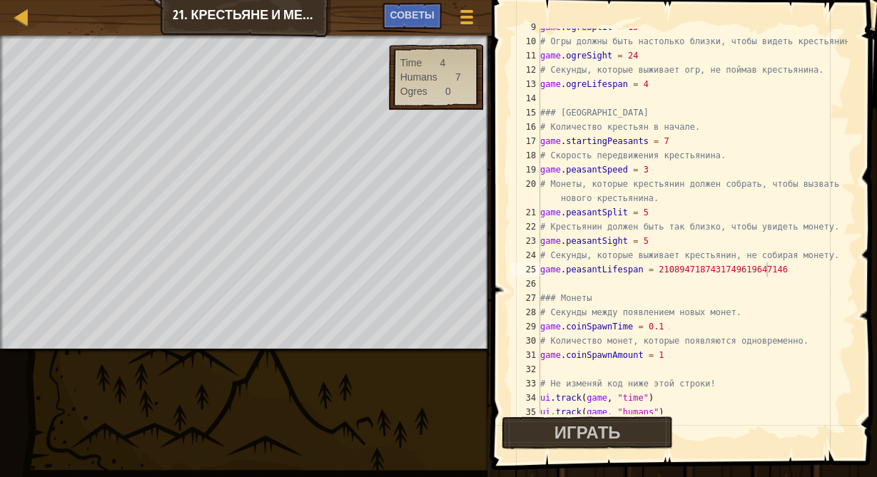
scroll to position [171, 0]
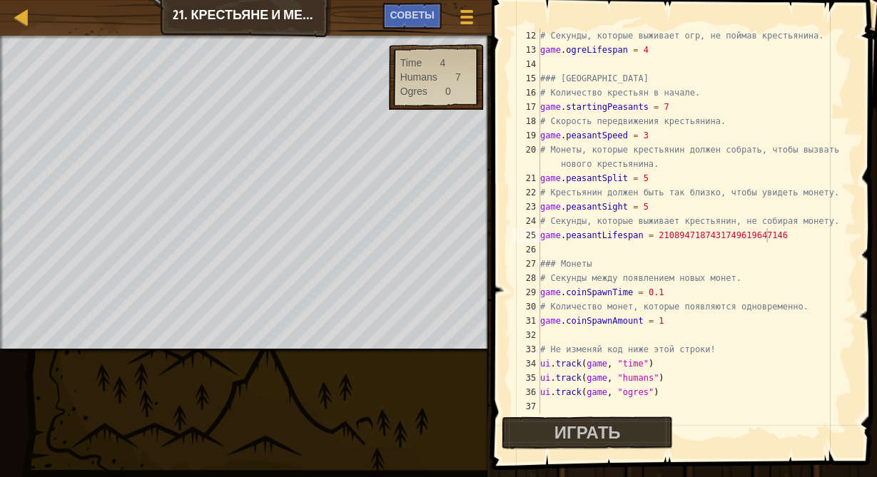
click at [641, 209] on div "# Секунды, которые выживает огр, не поймав крестьянина. game . ogreLifespan = 4…" at bounding box center [692, 236] width 310 height 414
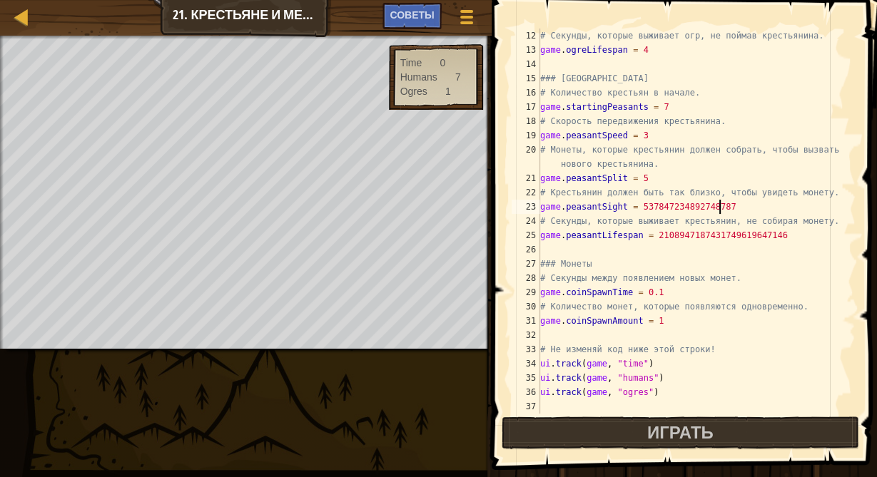
scroll to position [103, 0]
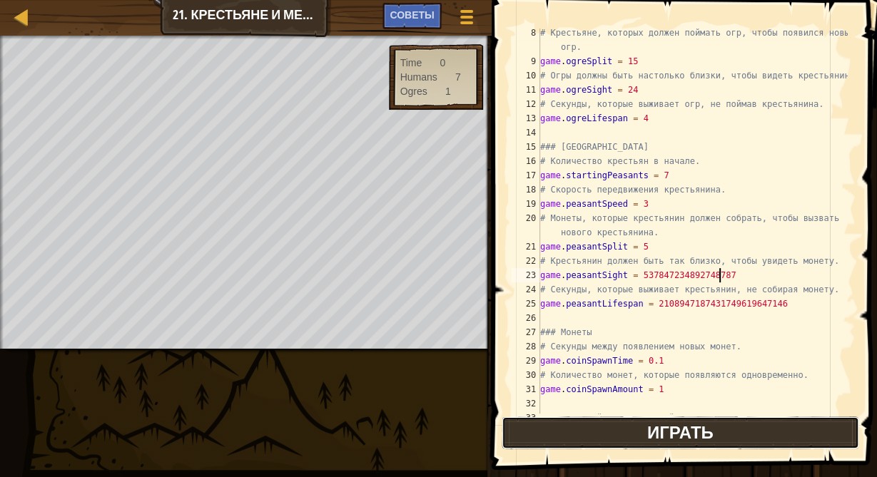
click at [601, 437] on button "Играть" at bounding box center [679, 433] width 357 height 33
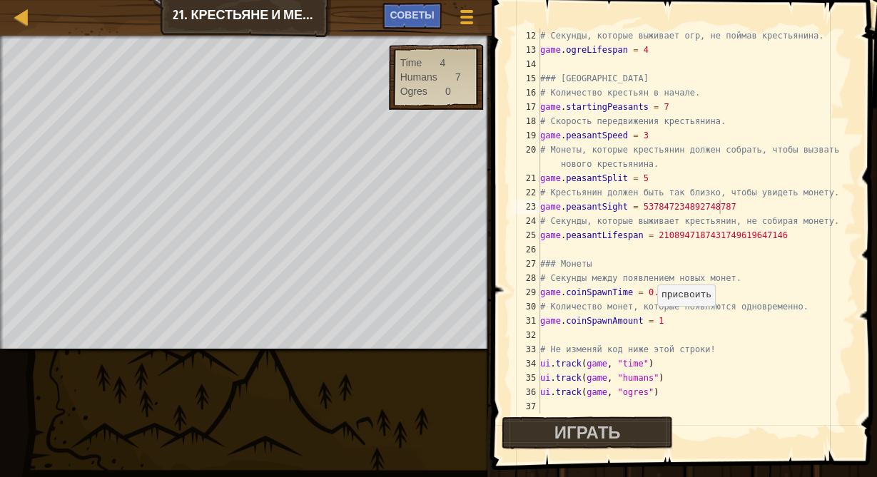
scroll to position [6, 9]
click at [654, 320] on div "# Секунды, которые выживает огр, не поймав крестьянина. game . ogreLifespan = 4…" at bounding box center [692, 236] width 310 height 414
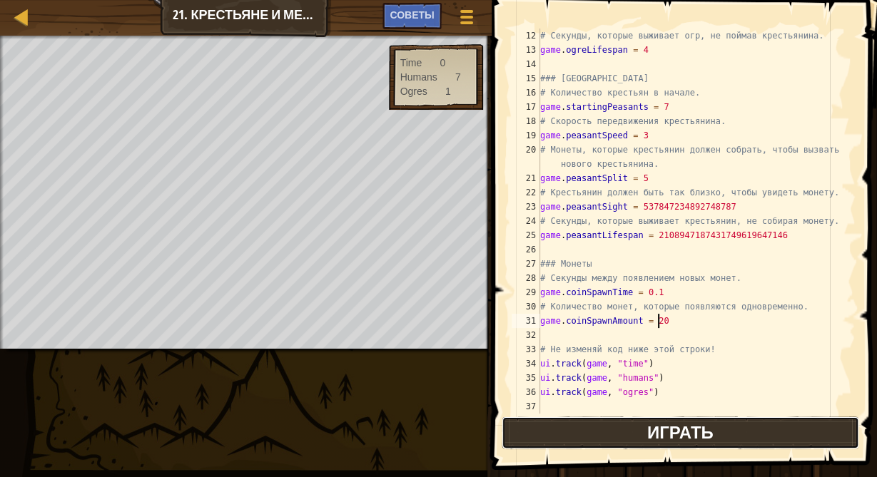
click at [615, 430] on button "Играть" at bounding box center [679, 433] width 357 height 33
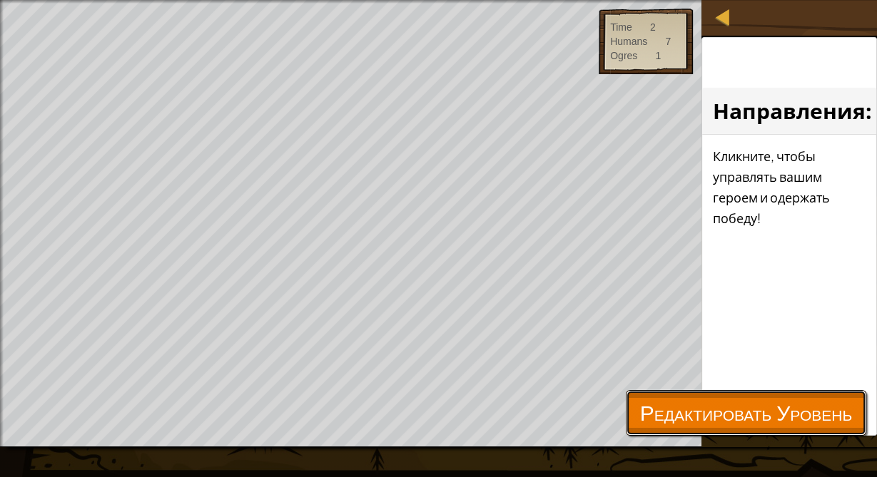
click at [663, 398] on span "Редактировать Уровень" at bounding box center [746, 412] width 212 height 29
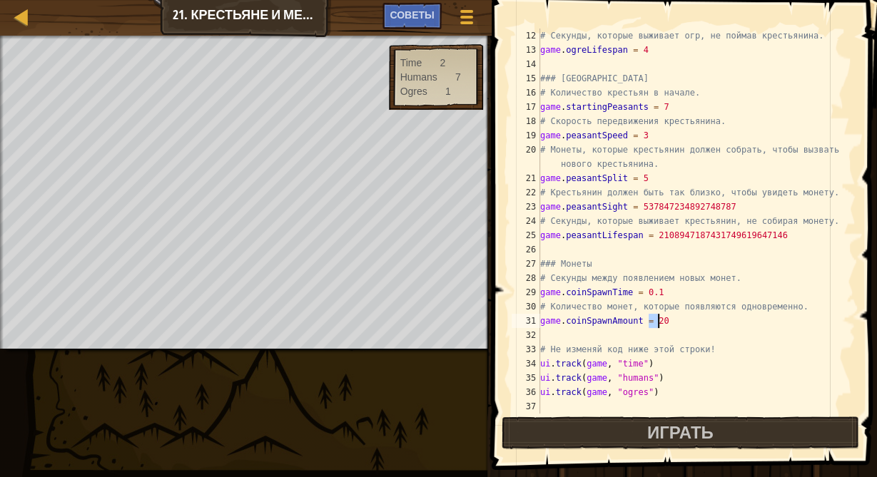
drag, startPoint x: 646, startPoint y: 320, endPoint x: 661, endPoint y: 322, distance: 15.0
click at [661, 322] on div "# Секунды, которые выживает огр, не поймав крестьянина. game . ogreLifespan = 4…" at bounding box center [692, 236] width 310 height 414
type textarea "game.coinSpawnAmount = 5"
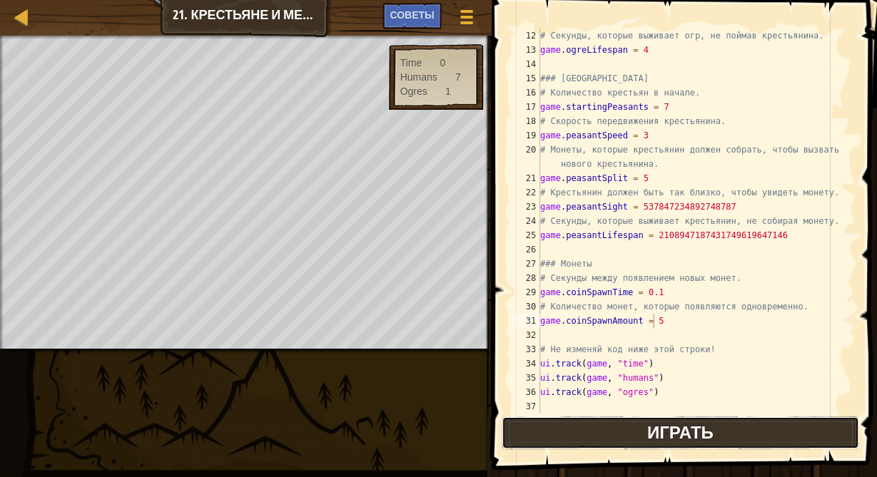
click at [643, 438] on button "Играть" at bounding box center [679, 433] width 357 height 33
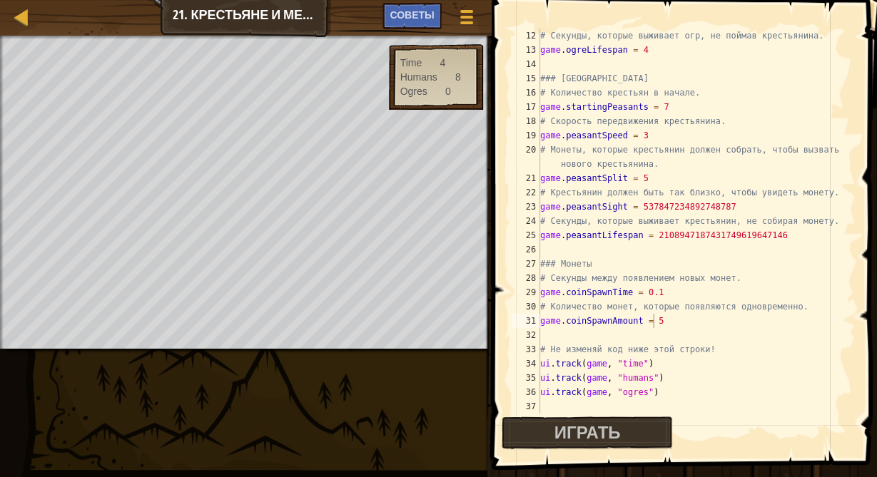
scroll to position [171, 0]
